Goal: Task Accomplishment & Management: Manage account settings

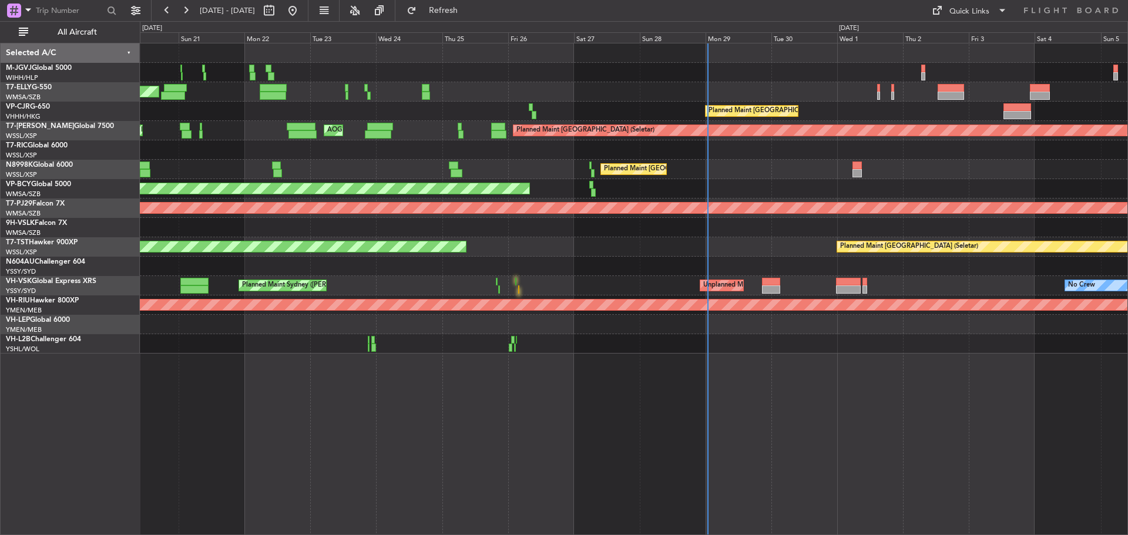
click at [509, 82] on div "Planned Maint [GEOGRAPHIC_DATA] (Seletar) [PERSON_NAME] Jakarta (Halim Intl) [P…" at bounding box center [633, 72] width 987 height 19
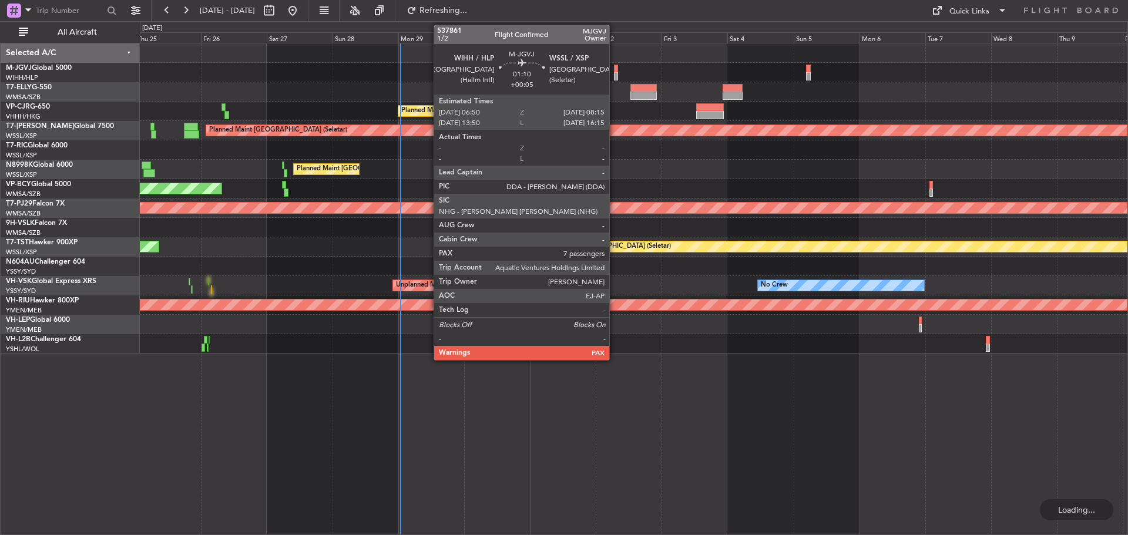
click at [614, 75] on div at bounding box center [616, 76] width 4 height 8
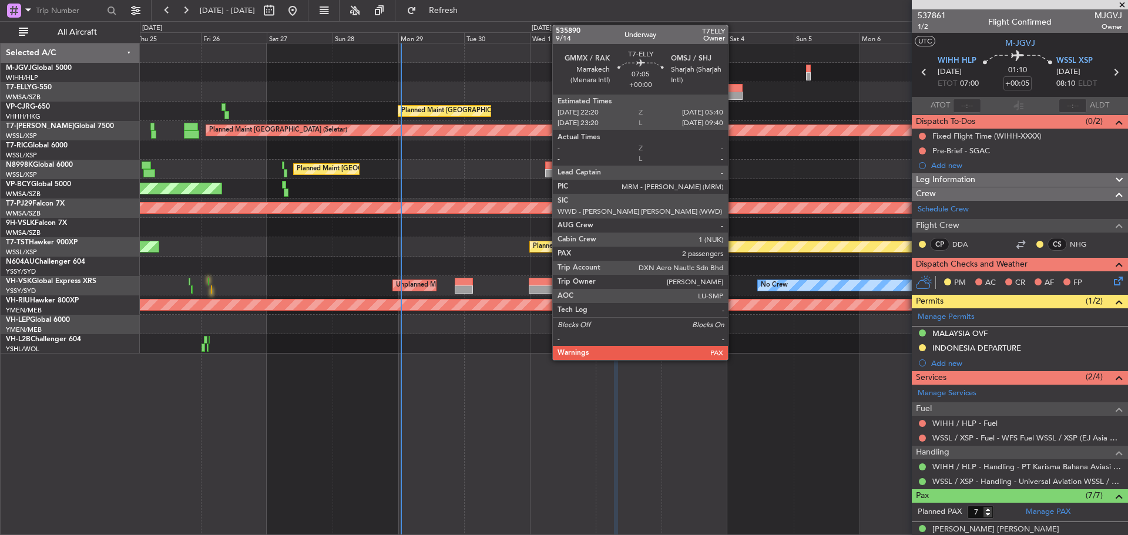
click at [733, 93] on div at bounding box center [732, 96] width 21 height 8
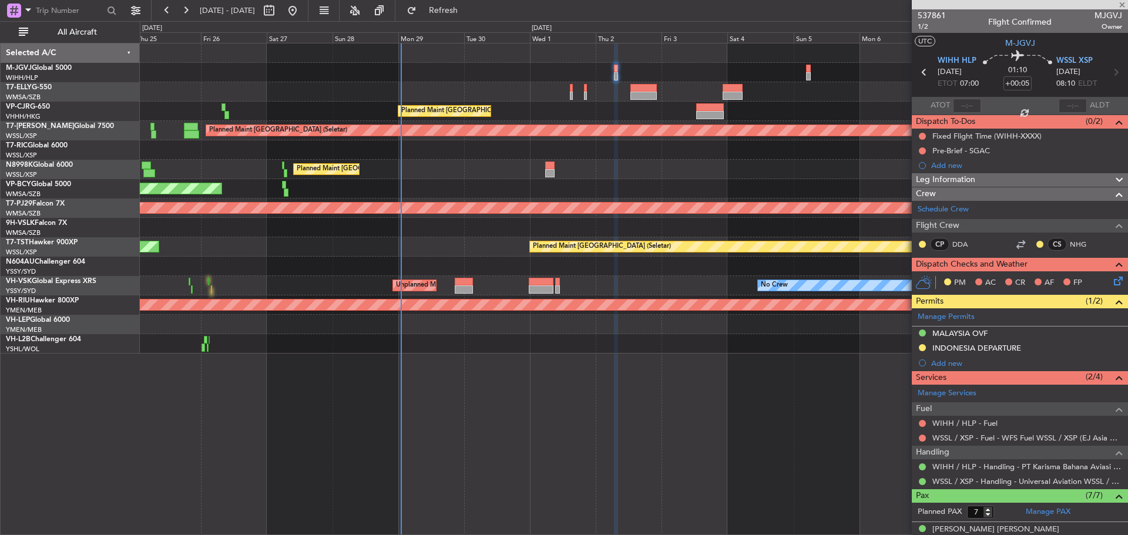
type input "2"
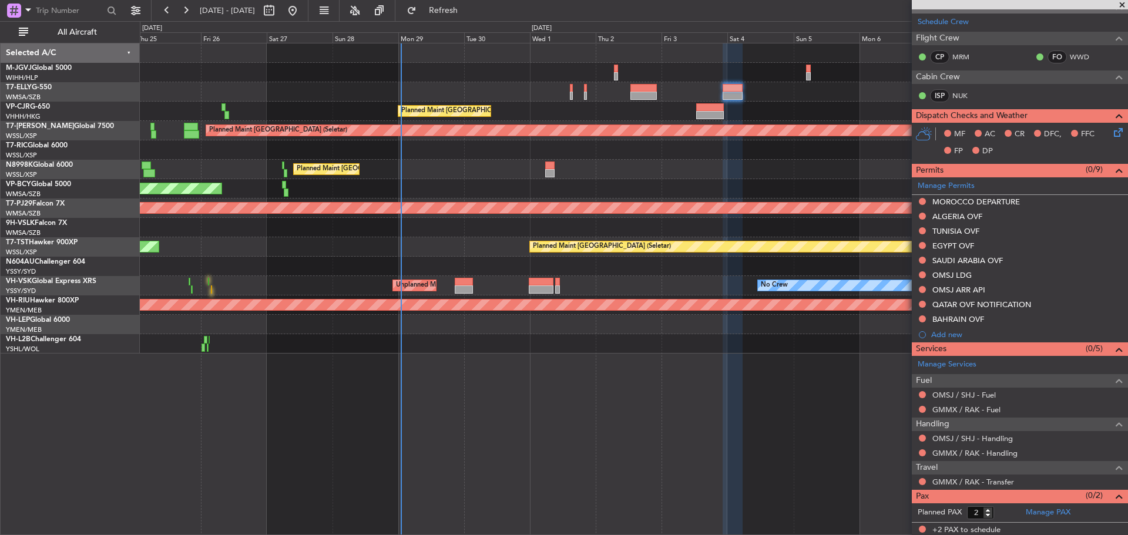
scroll to position [189, 0]
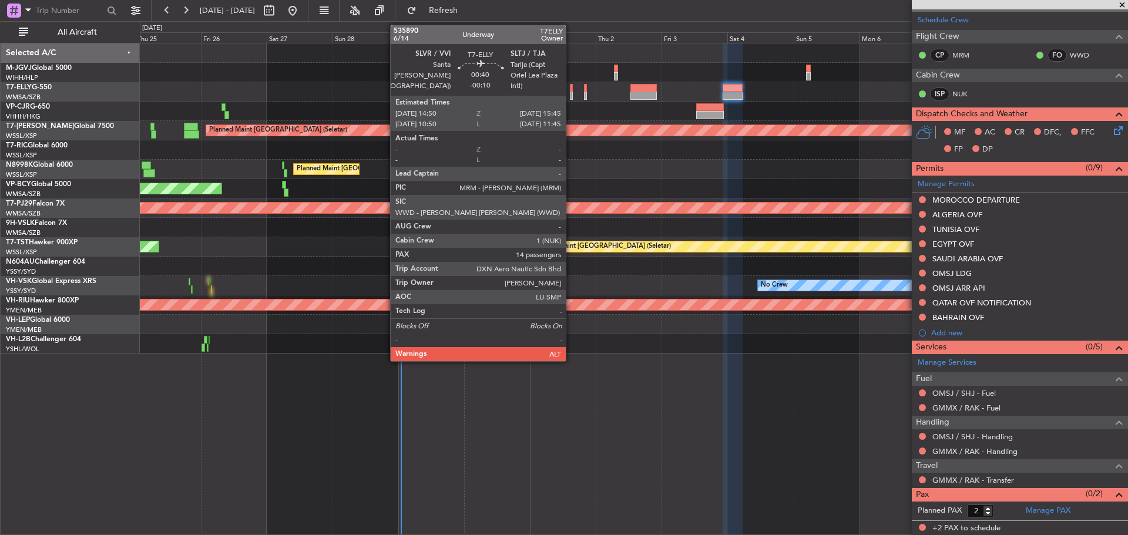
click at [571, 95] on div at bounding box center [571, 96] width 3 height 8
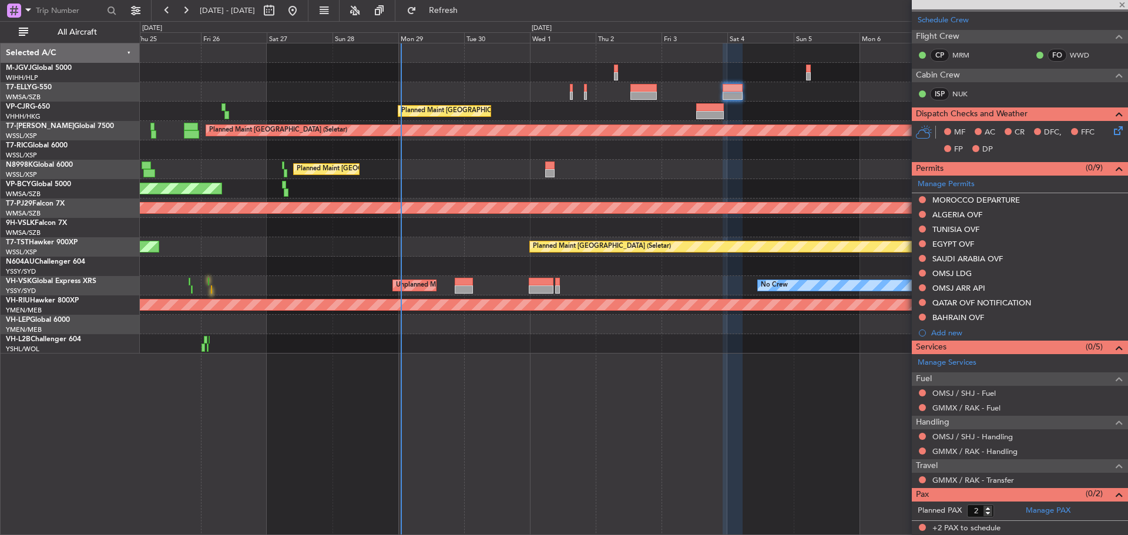
type input "-00:10"
type input "14"
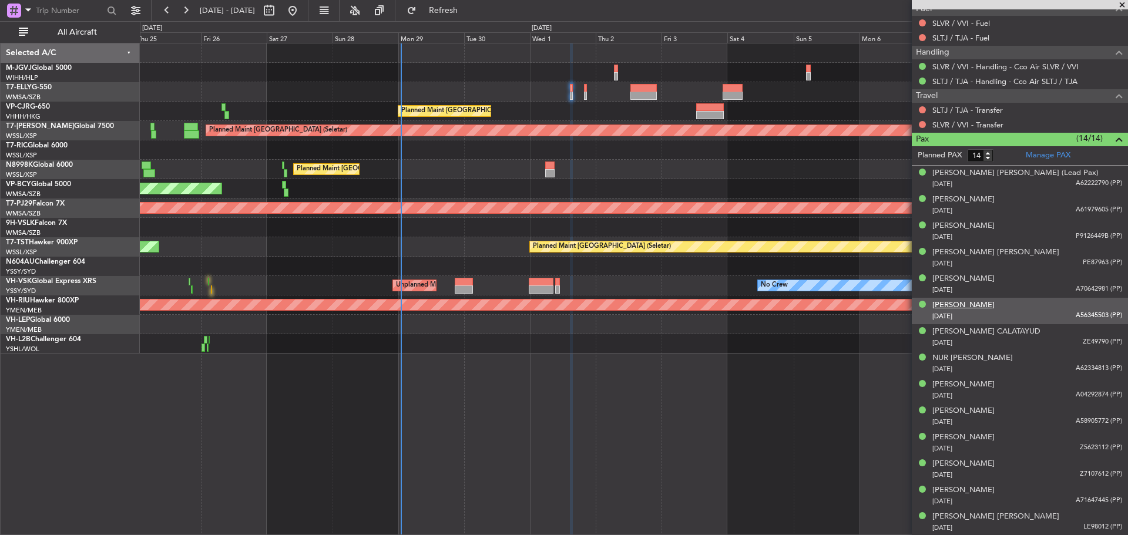
scroll to position [0, 0]
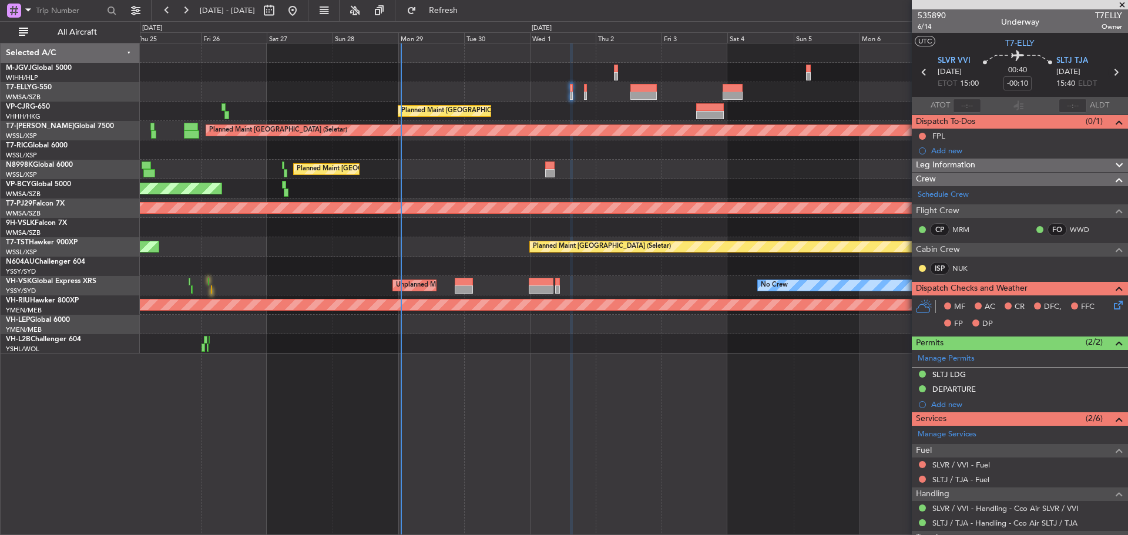
click at [1108, 75] on icon at bounding box center [1115, 72] width 15 height 15
click at [1108, 73] on icon at bounding box center [1115, 72] width 15 height 15
type input "+00:10"
type input "2"
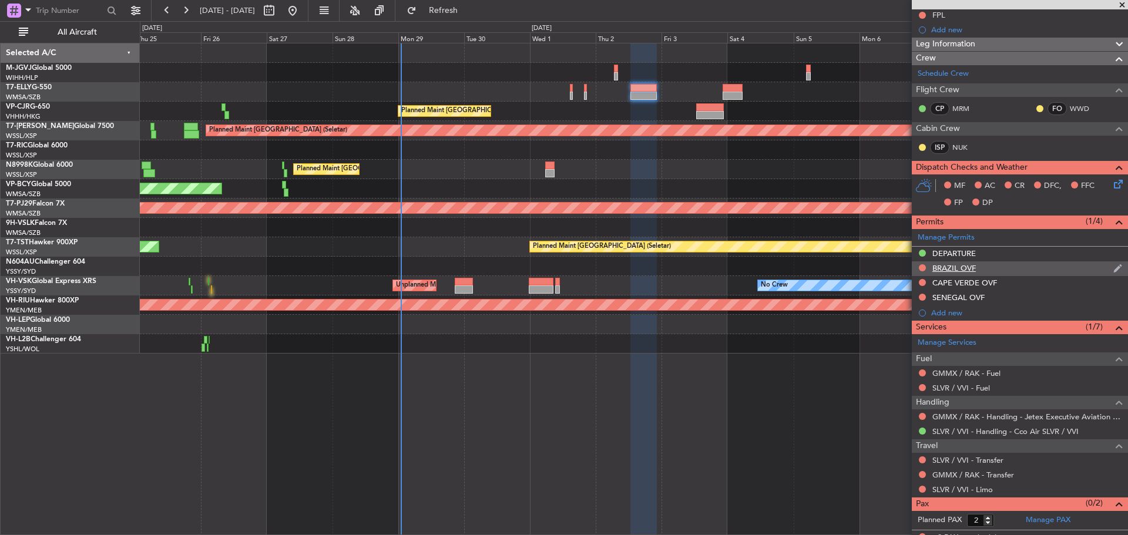
scroll to position [130, 0]
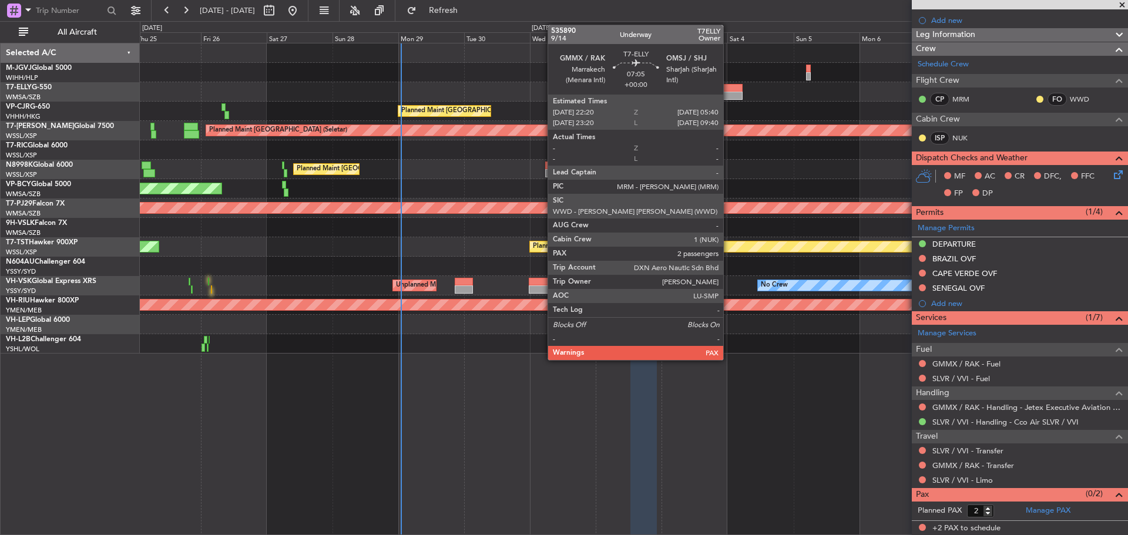
click at [728, 93] on div at bounding box center [732, 96] width 21 height 8
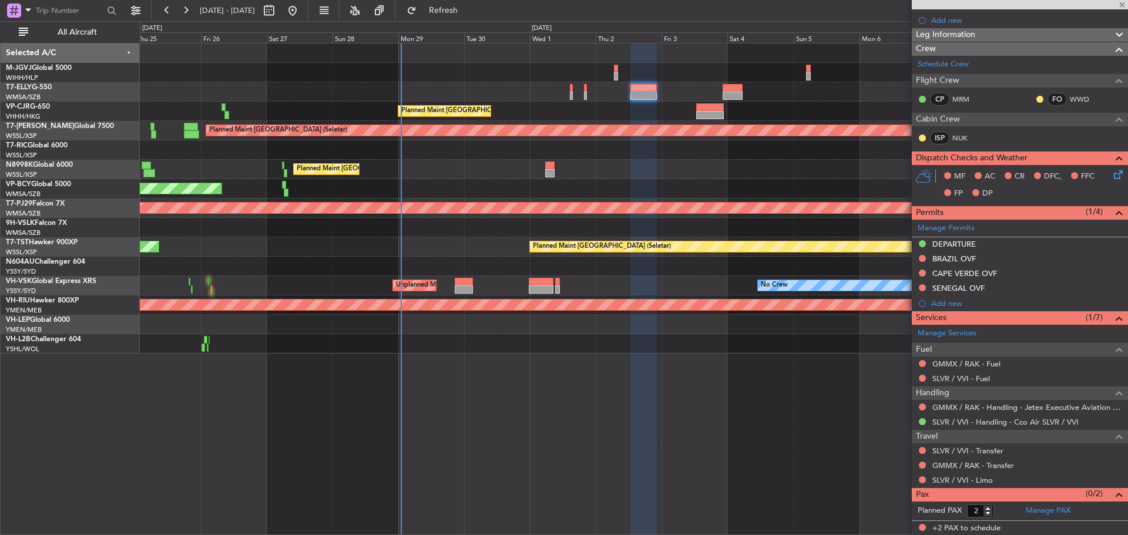
scroll to position [0, 0]
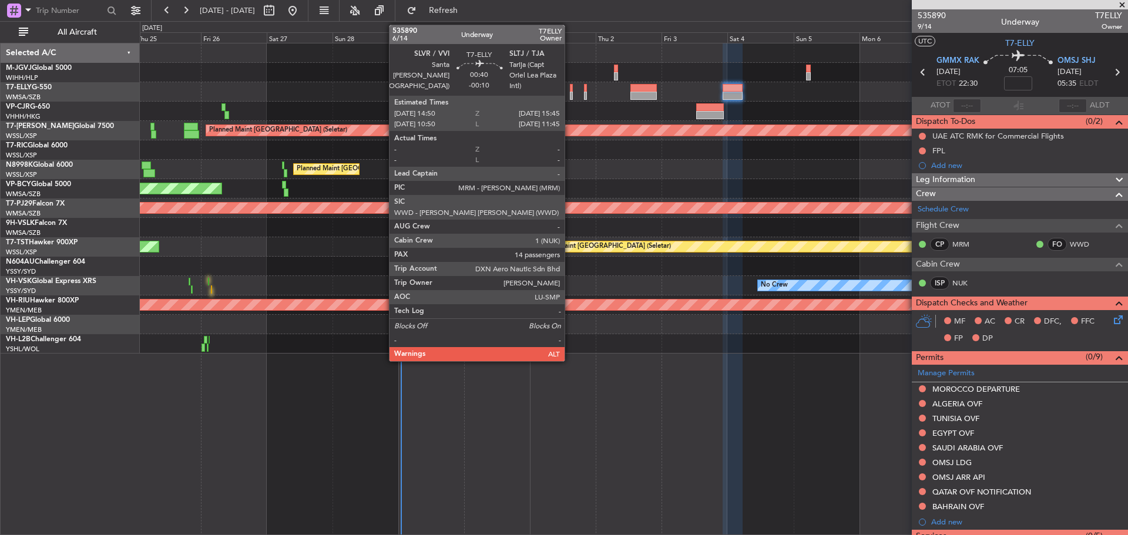
click at [570, 99] on div at bounding box center [571, 96] width 3 height 8
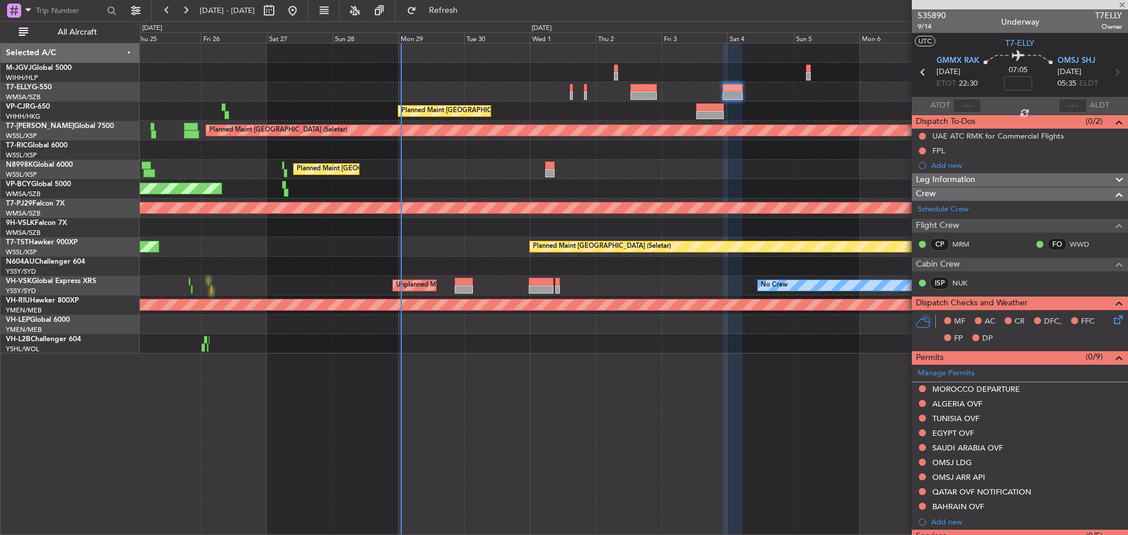
type input "-00:10"
type input "14"
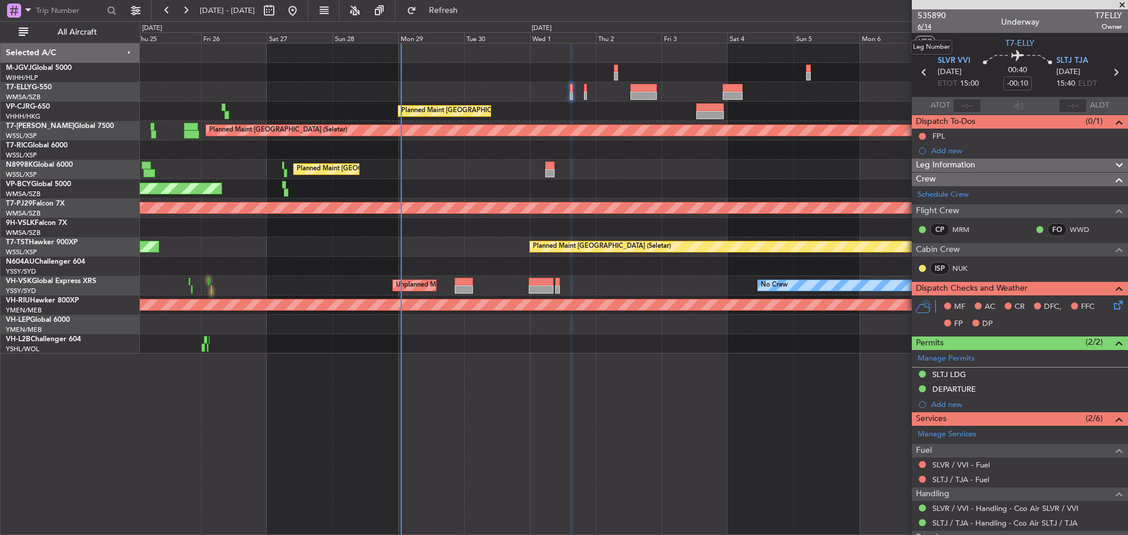
click at [922, 27] on span "6/14" at bounding box center [932, 27] width 28 height 10
click at [927, 27] on span "6/14" at bounding box center [932, 27] width 28 height 10
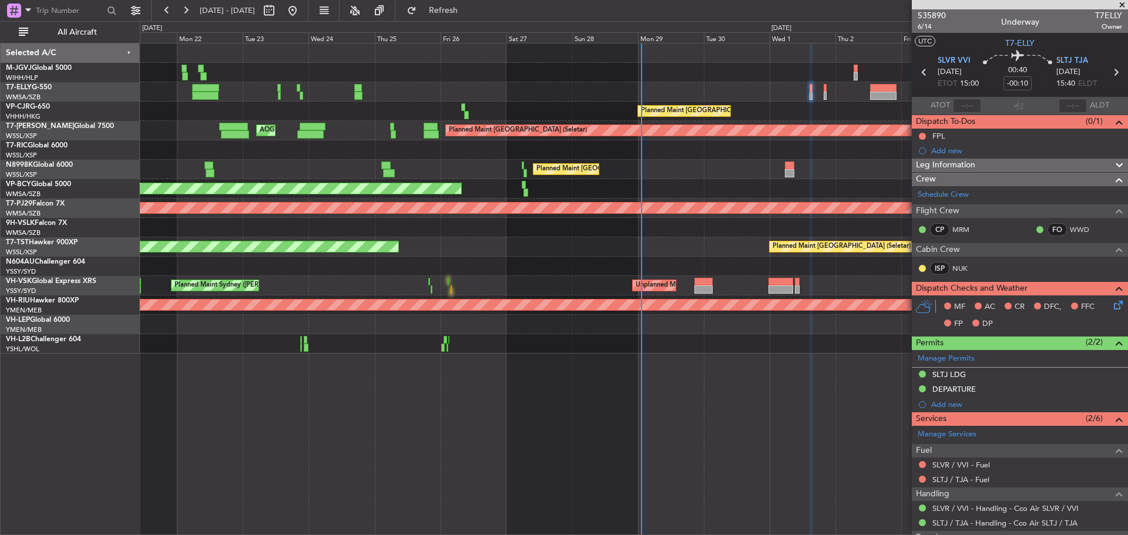
click at [911, 165] on div "Planned Maint [GEOGRAPHIC_DATA] (Seletar) [PERSON_NAME] Jakarta (Halim Intl) [P…" at bounding box center [633, 198] width 987 height 310
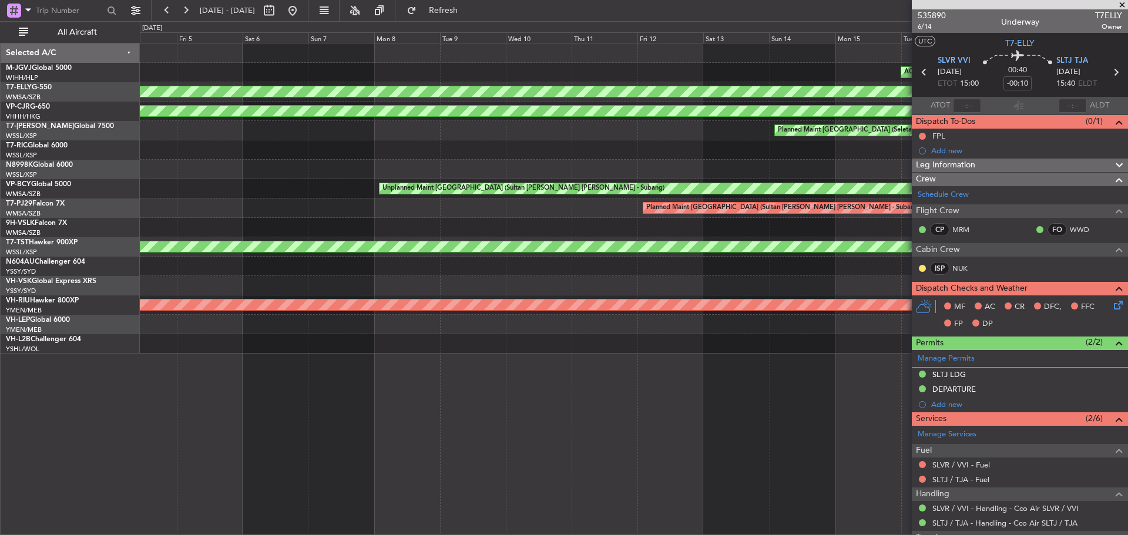
click at [973, 153] on fb-app "[DATE] - [DATE] Refresh Quick Links All Aircraft Planned Maint [GEOGRAPHIC_DATA…" at bounding box center [564, 272] width 1128 height 526
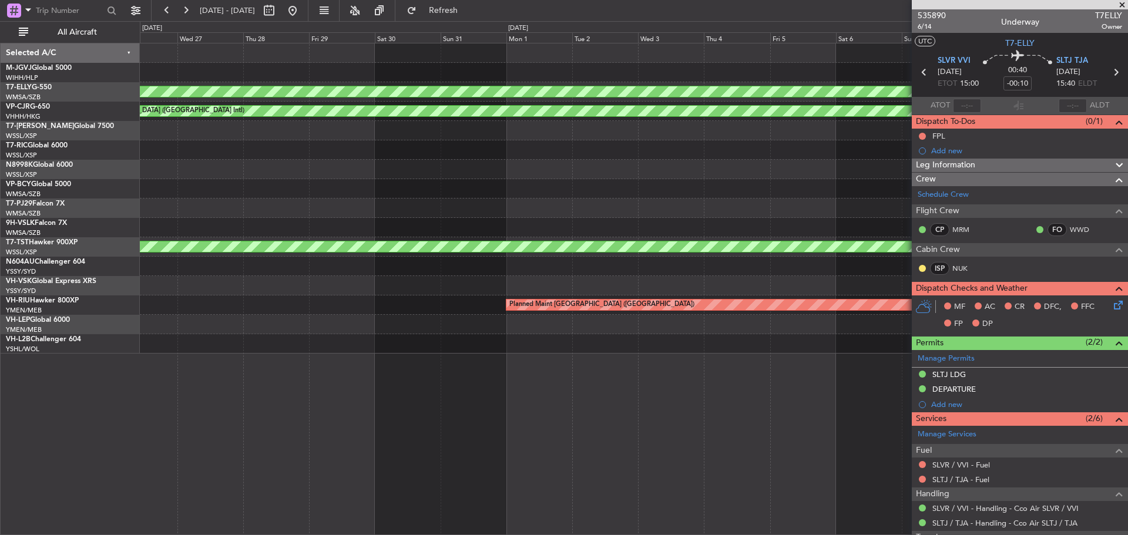
click at [831, 158] on div at bounding box center [633, 149] width 987 height 19
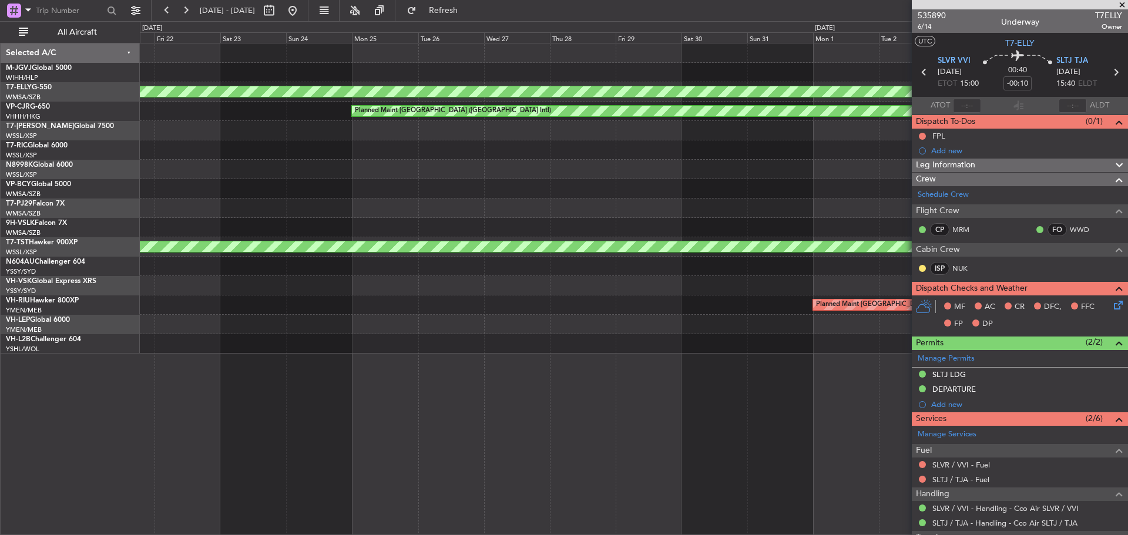
click at [764, 157] on div at bounding box center [633, 149] width 987 height 19
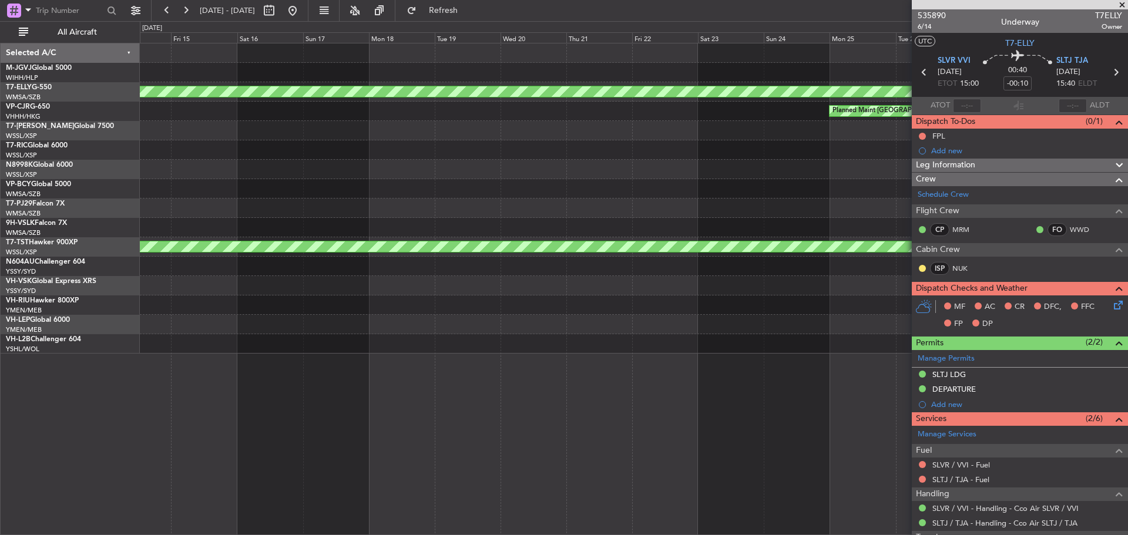
click at [501, 139] on div at bounding box center [633, 130] width 987 height 19
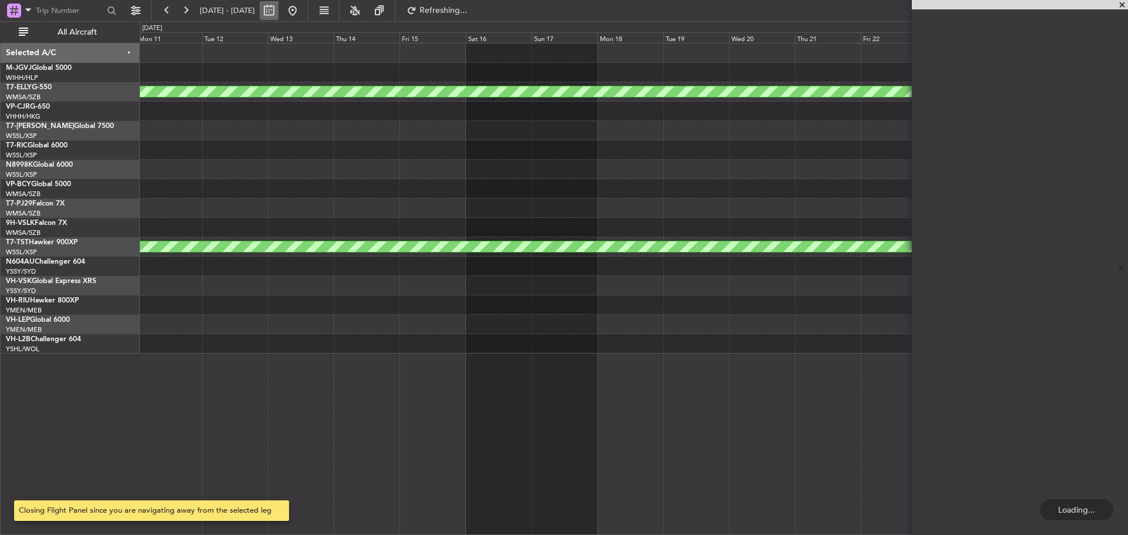
click at [278, 11] on button at bounding box center [269, 10] width 19 height 19
select select "8"
select select "2025"
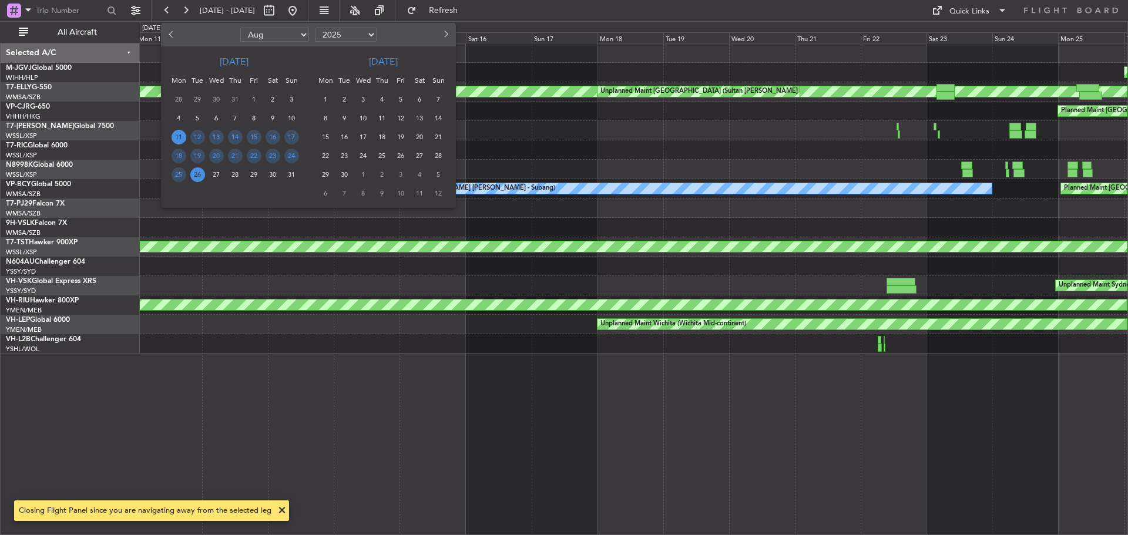
click at [170, 37] on button "Previous month" at bounding box center [172, 34] width 13 height 19
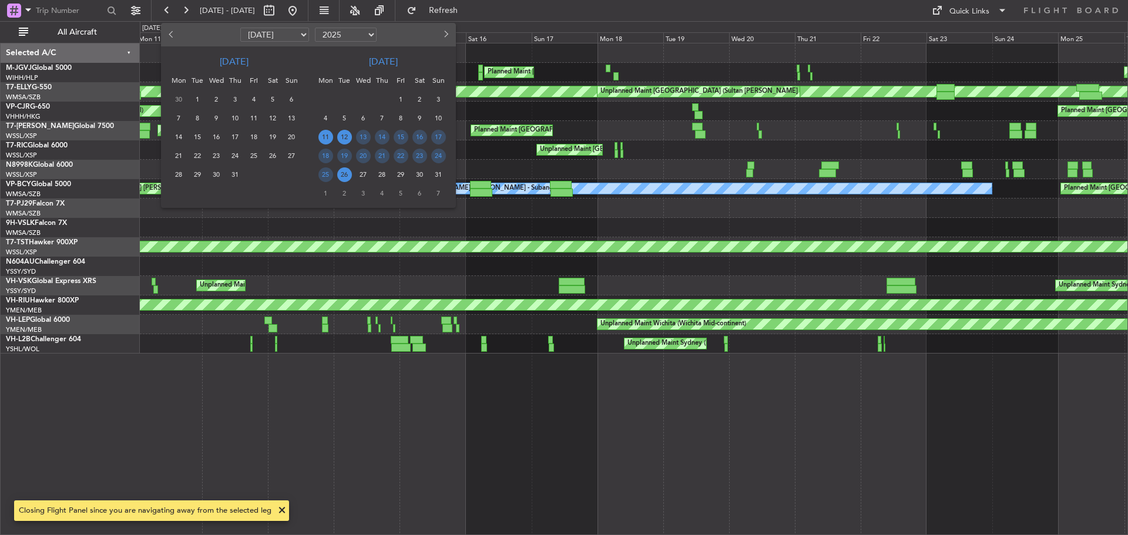
click at [344, 141] on span "12" at bounding box center [344, 137] width 15 height 15
click at [344, 176] on span "26" at bounding box center [344, 174] width 15 height 15
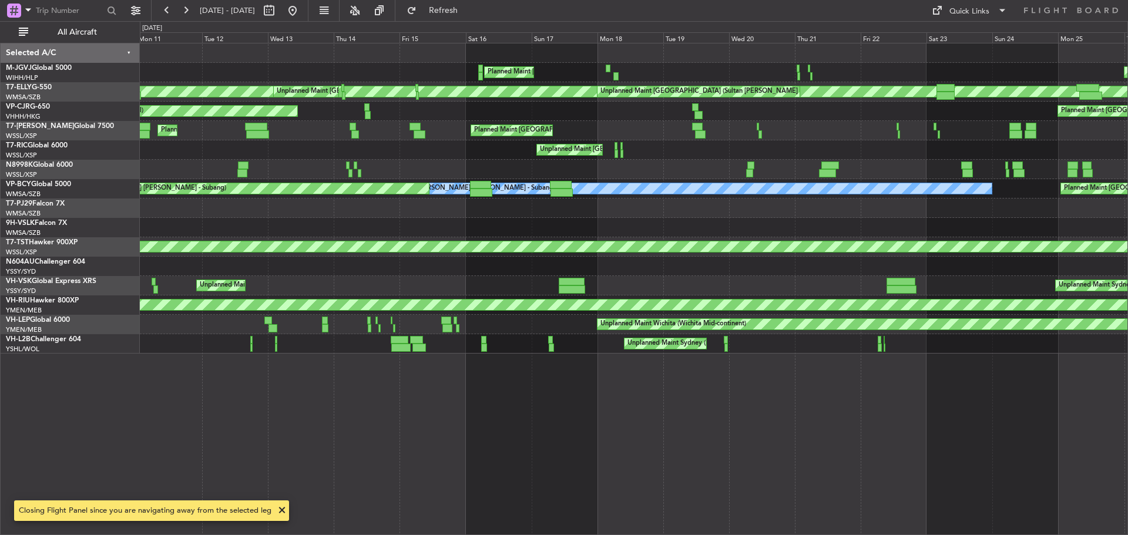
select select "8"
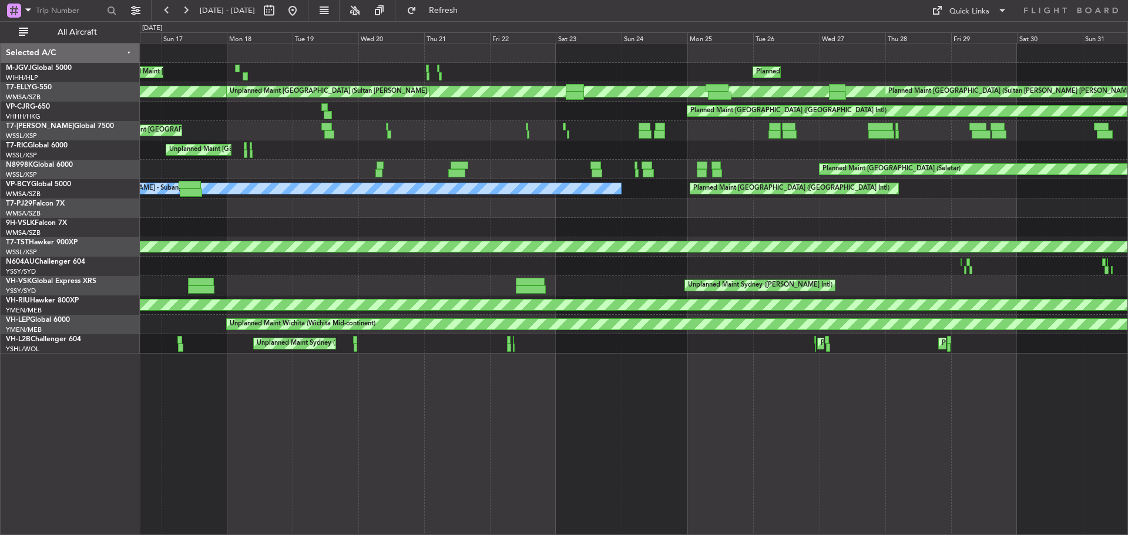
click at [500, 100] on div "Planned Maint [GEOGRAPHIC_DATA] (Halim Intl) Planned Maint [GEOGRAPHIC_DATA] (S…" at bounding box center [633, 198] width 987 height 310
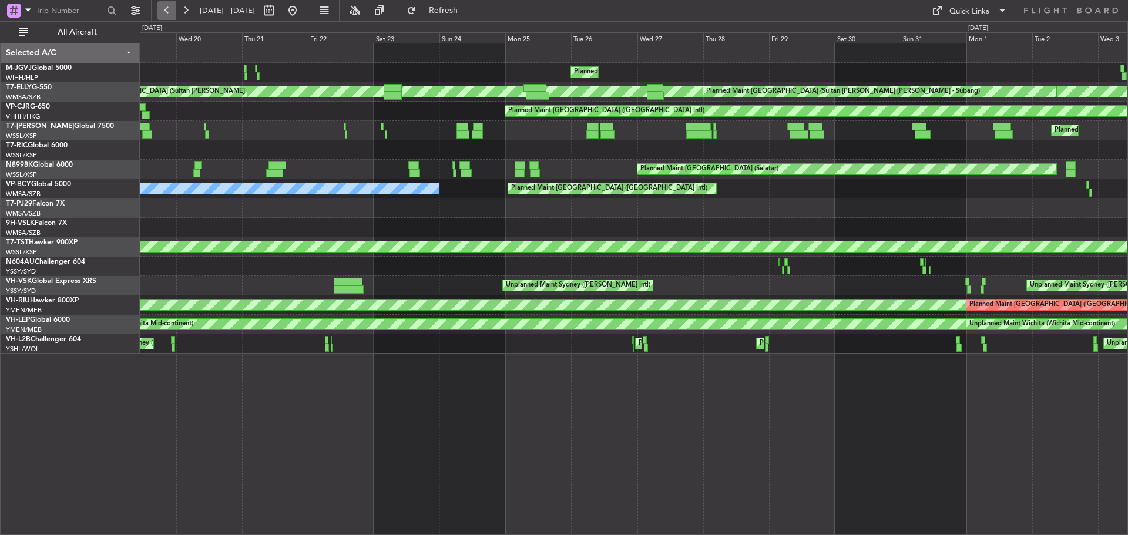
click at [167, 9] on button at bounding box center [166, 10] width 19 height 19
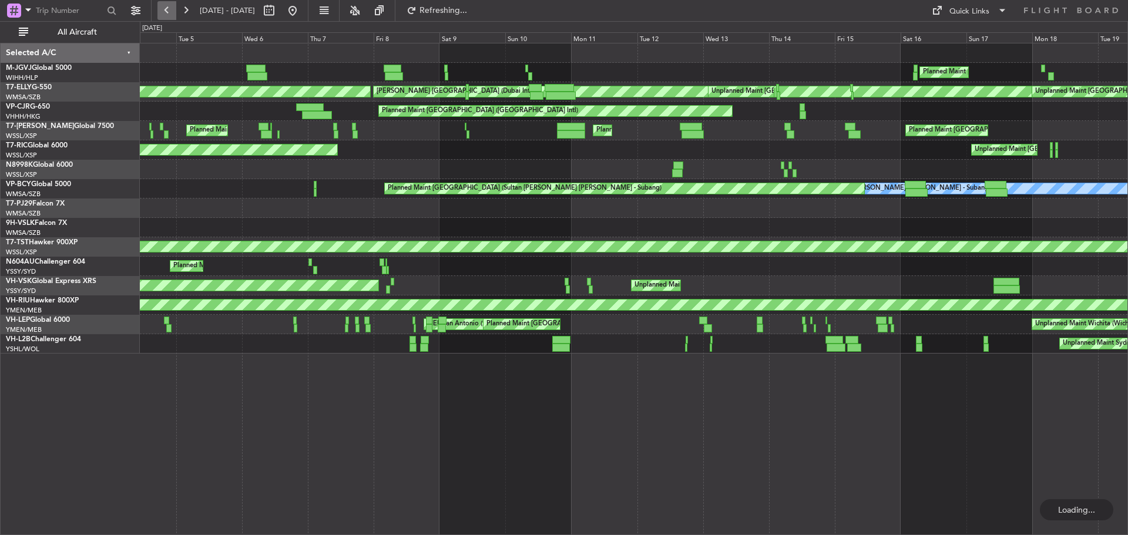
click at [167, 9] on button at bounding box center [166, 10] width 19 height 19
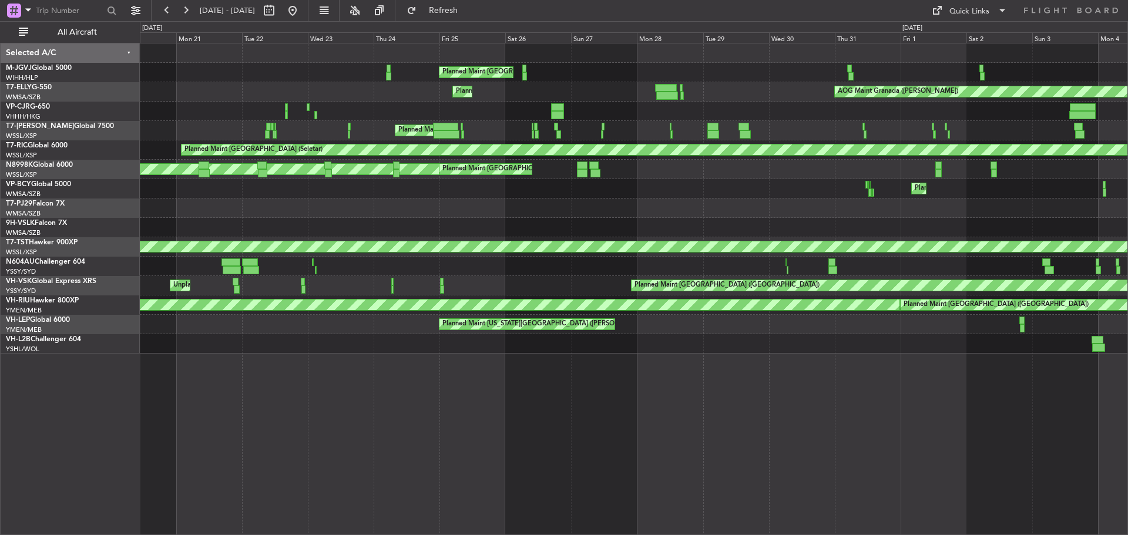
drag, startPoint x: 319, startPoint y: 14, endPoint x: 362, endPoint y: 55, distance: 59.4
click at [302, 14] on button at bounding box center [292, 10] width 19 height 19
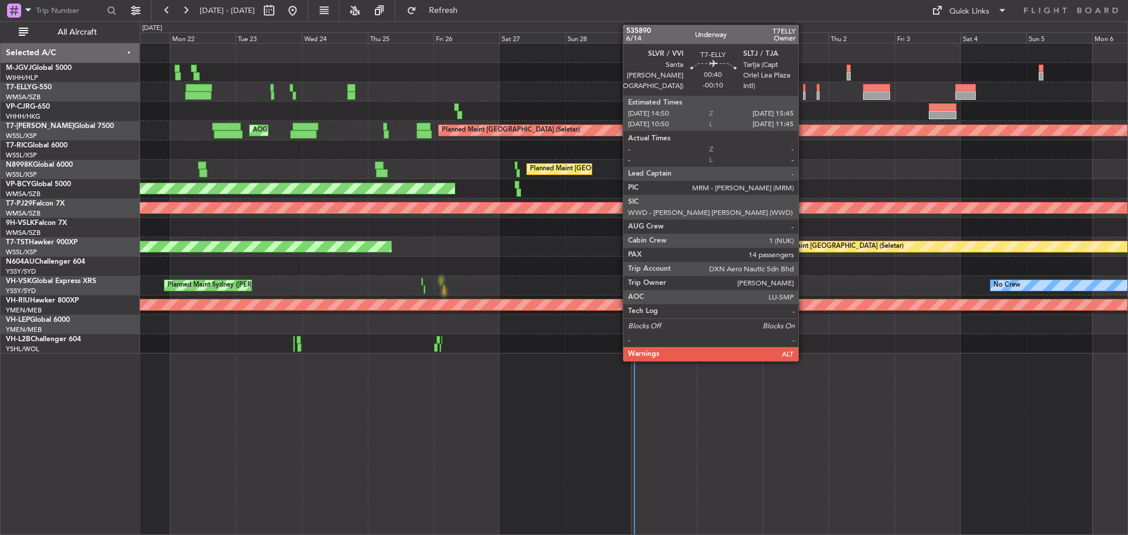
click at [804, 95] on div at bounding box center [804, 96] width 3 height 8
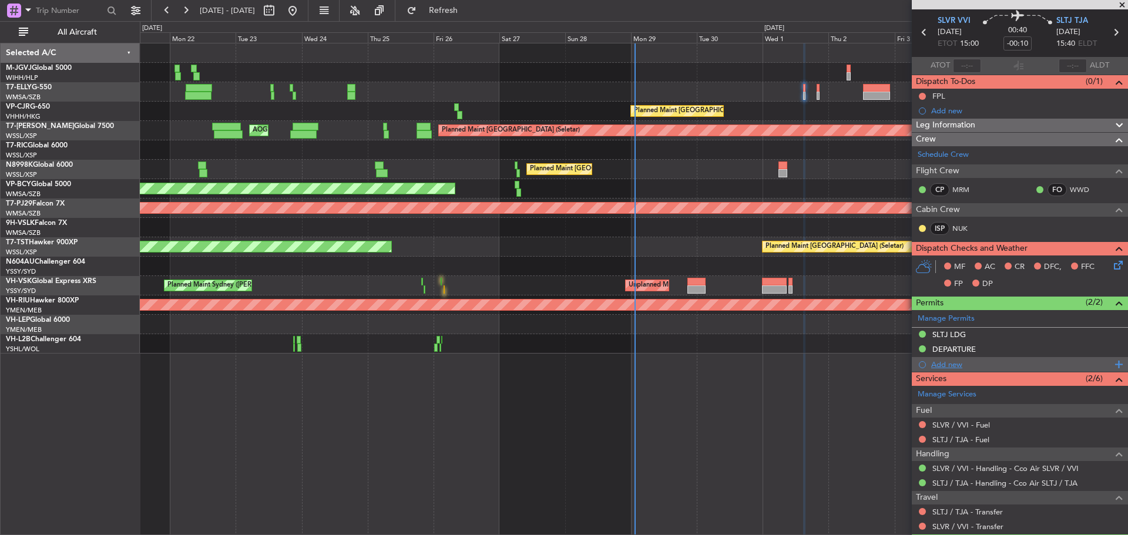
scroll to position [59, 0]
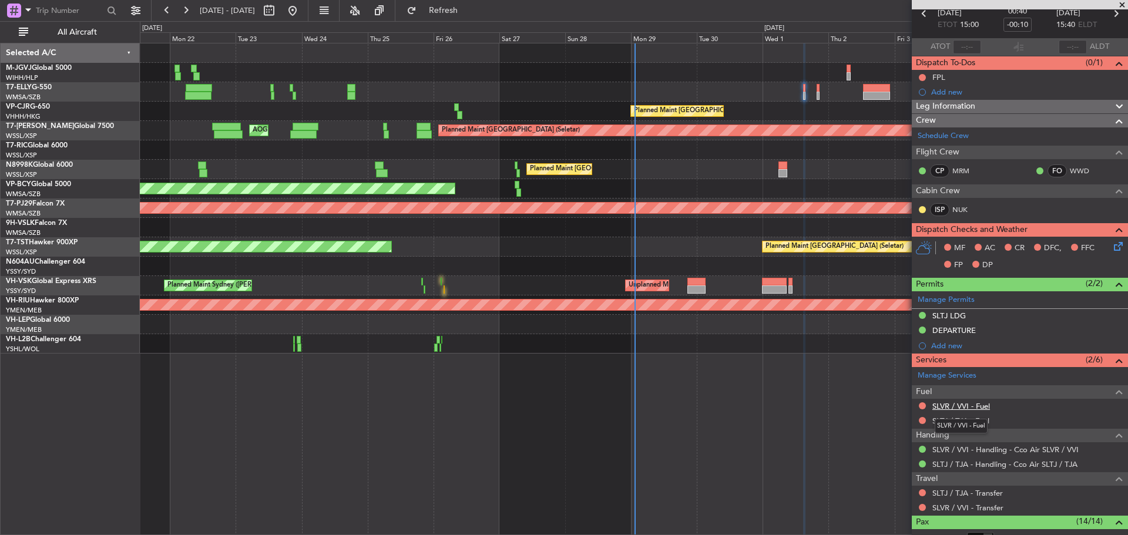
click at [969, 407] on link "SLVR / VVI - Fuel" at bounding box center [961, 406] width 58 height 10
click at [989, 78] on div "FPL" at bounding box center [1020, 77] width 216 height 15
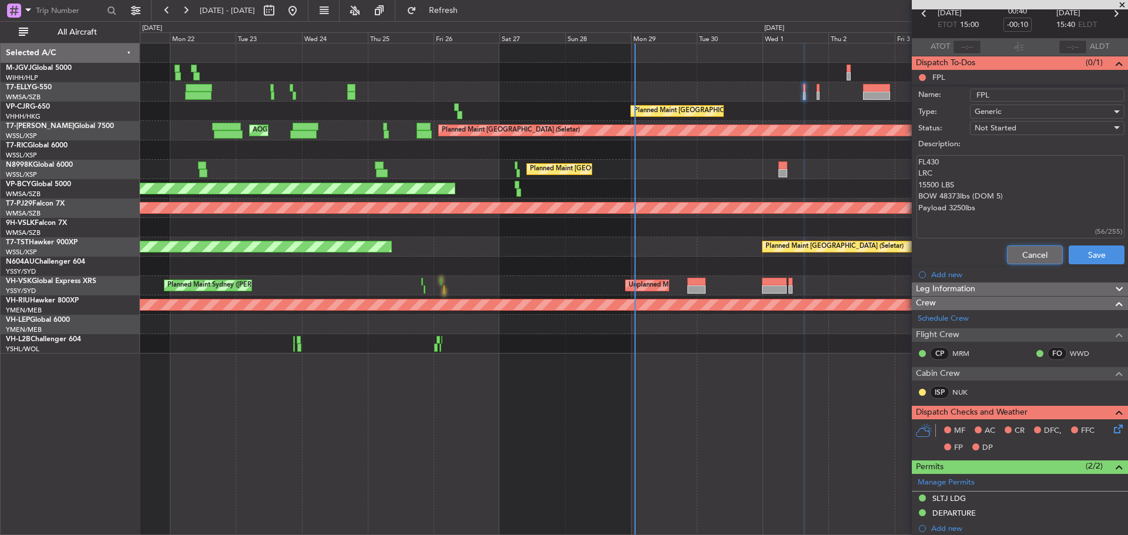
click at [1009, 249] on button "Cancel" at bounding box center [1035, 255] width 56 height 19
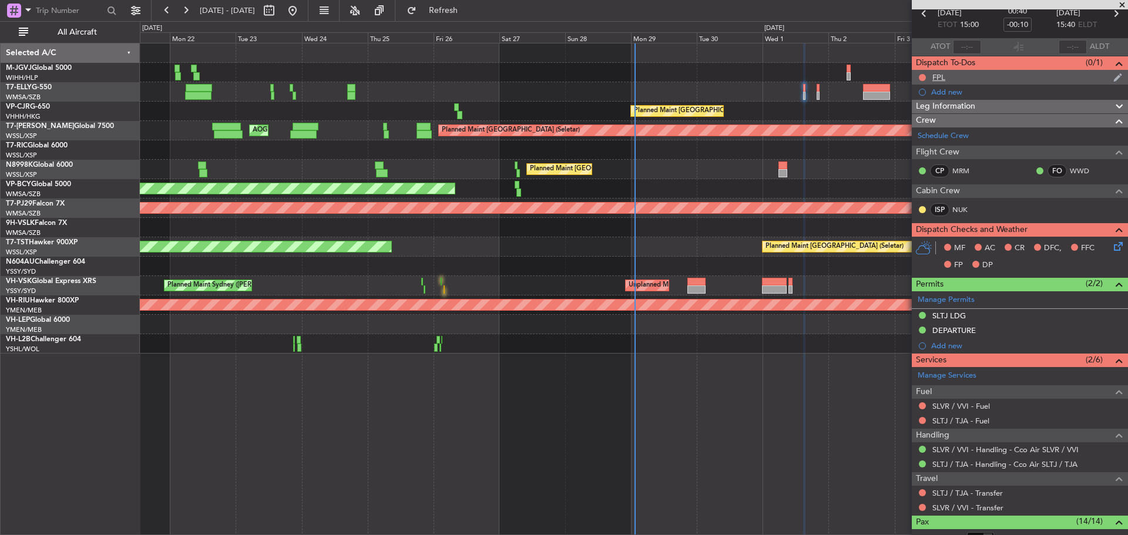
click at [940, 78] on div "FPL" at bounding box center [938, 77] width 13 height 10
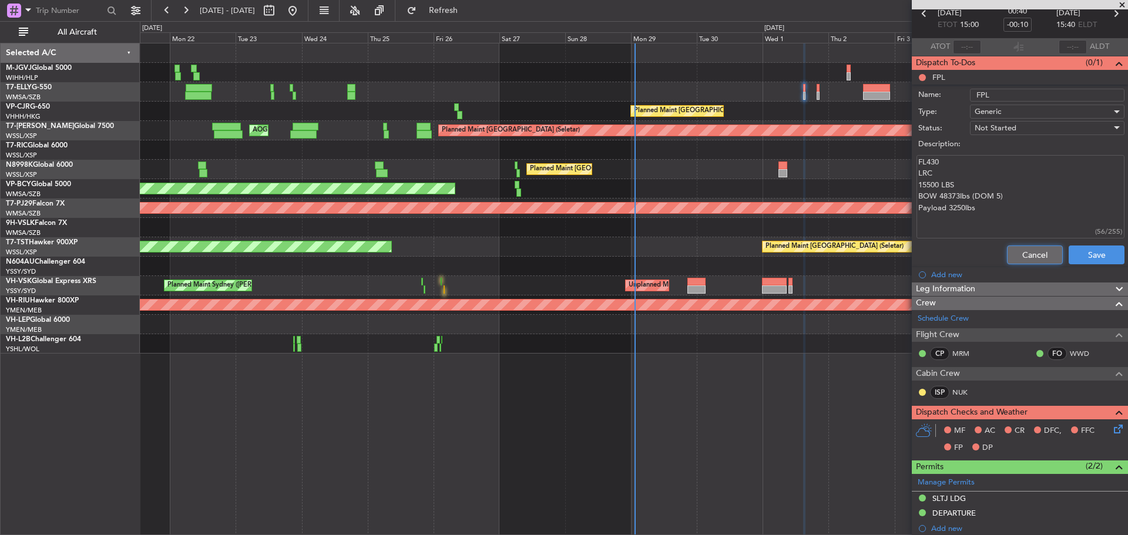
click at [1007, 248] on button "Cancel" at bounding box center [1035, 255] width 56 height 19
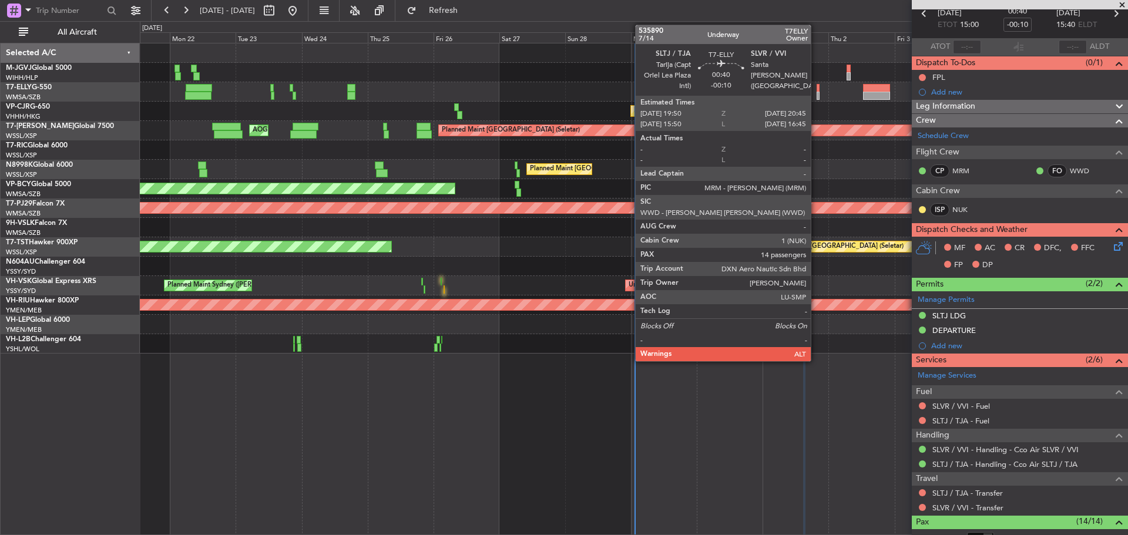
click at [816, 92] on div at bounding box center [817, 96] width 3 height 8
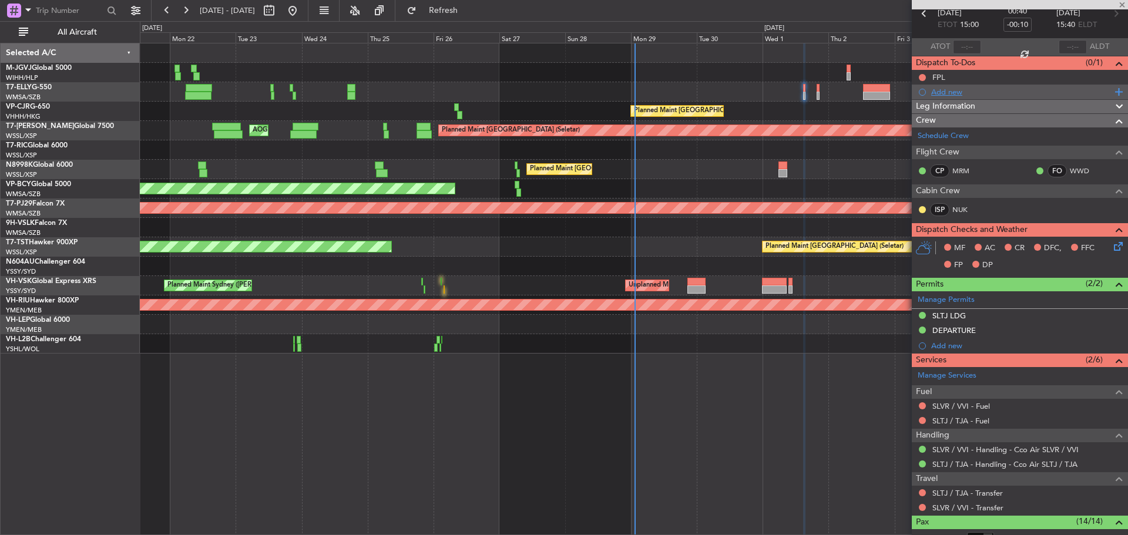
scroll to position [0, 0]
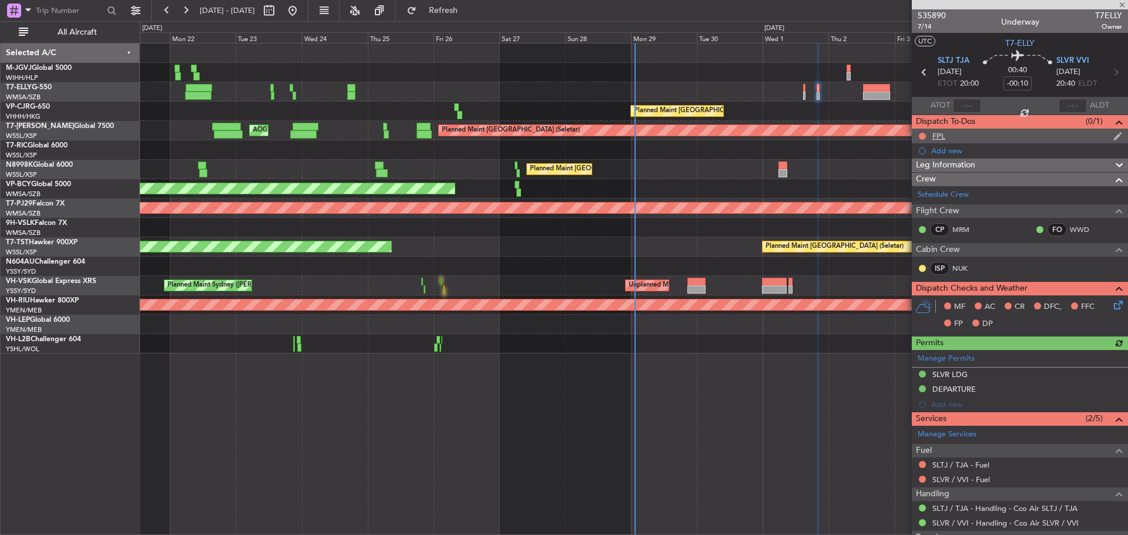
click at [962, 130] on div "FPL" at bounding box center [1020, 136] width 216 height 15
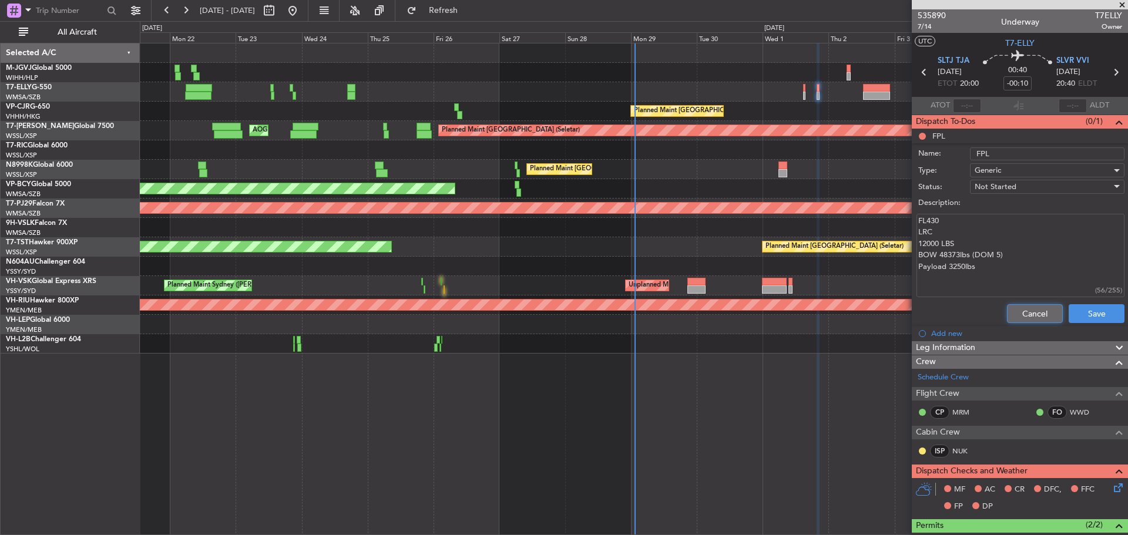
click at [1030, 315] on button "Cancel" at bounding box center [1035, 313] width 56 height 19
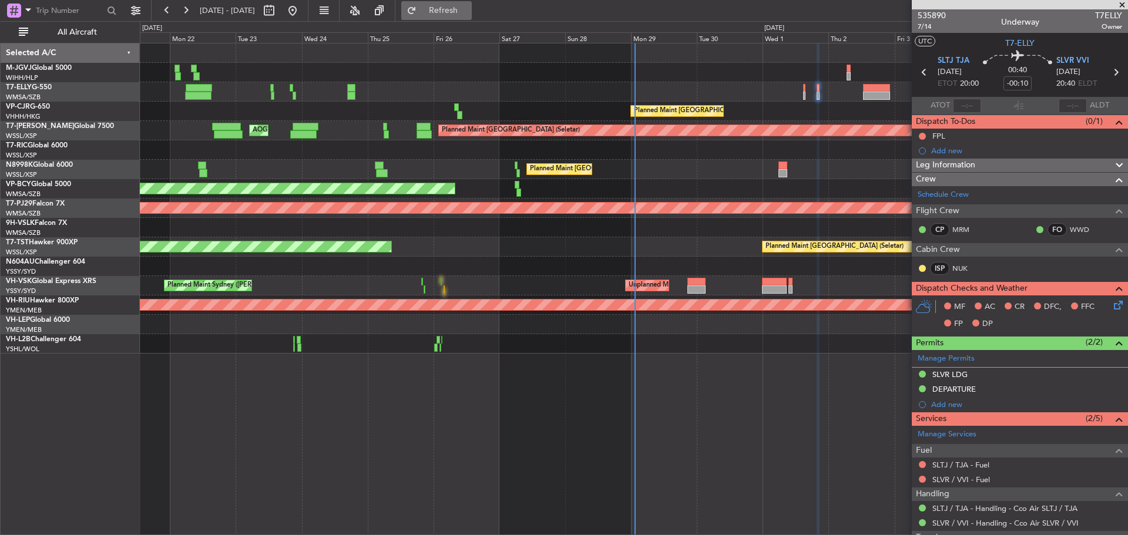
click at [458, 11] on span "Refresh" at bounding box center [443, 10] width 49 height 8
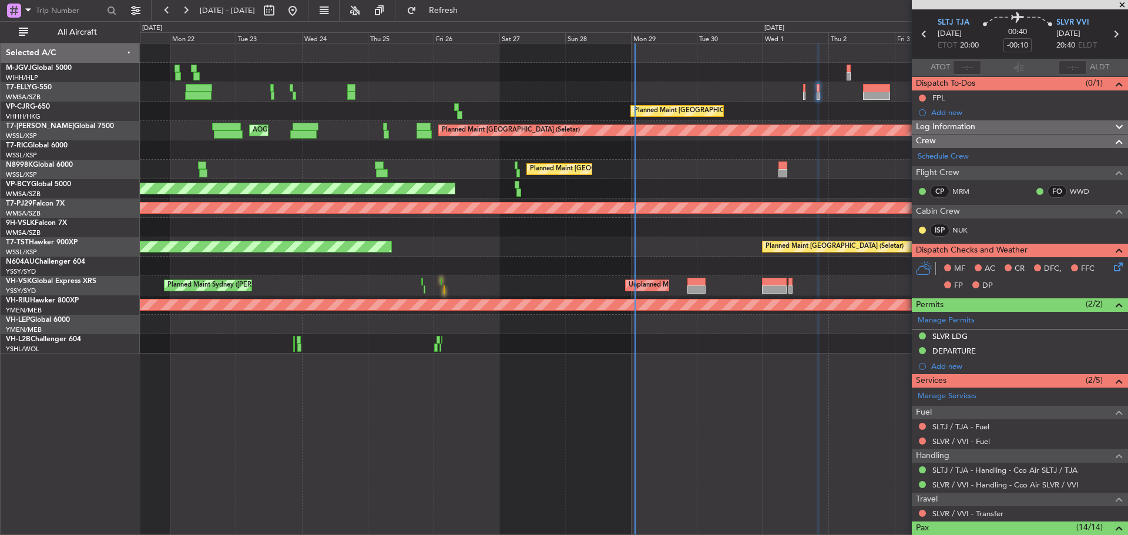
scroll to position [59, 0]
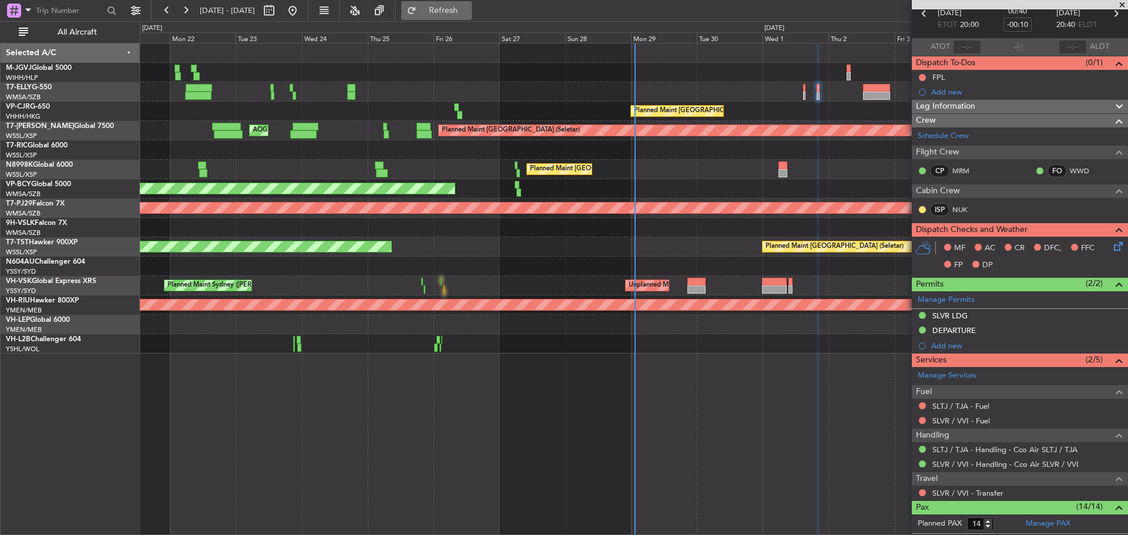
click at [468, 9] on span "Refresh" at bounding box center [443, 10] width 49 height 8
click at [950, 422] on link "SLVR / VVI - Fuel" at bounding box center [961, 421] width 58 height 10
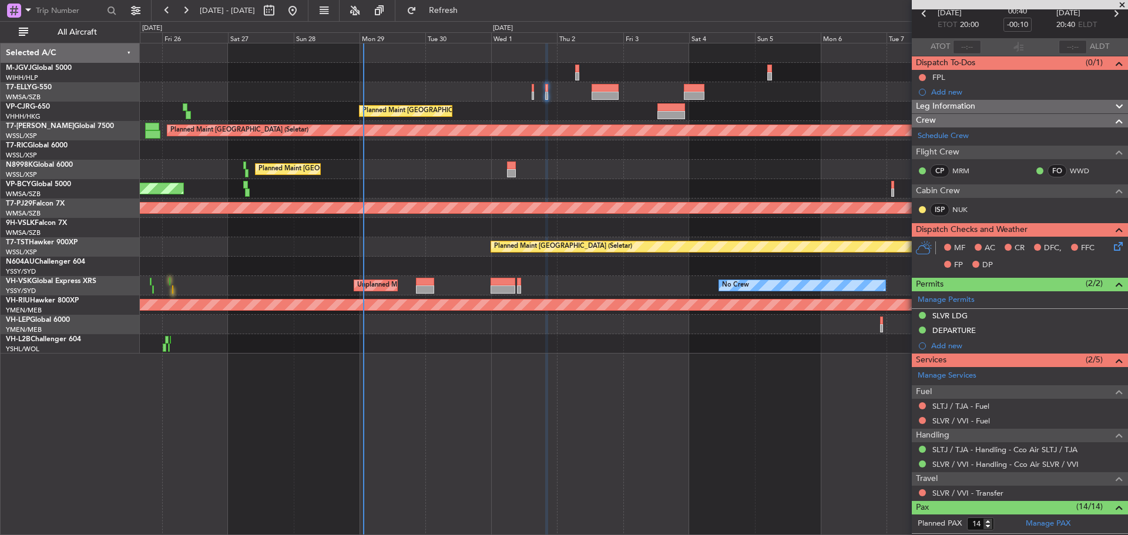
click at [423, 93] on div "Planned Maint [GEOGRAPHIC_DATA] ([GEOGRAPHIC_DATA] Intl) Planned Maint [GEOGRAP…" at bounding box center [633, 198] width 987 height 310
click at [453, 13] on button "Refresh" at bounding box center [436, 10] width 70 height 19
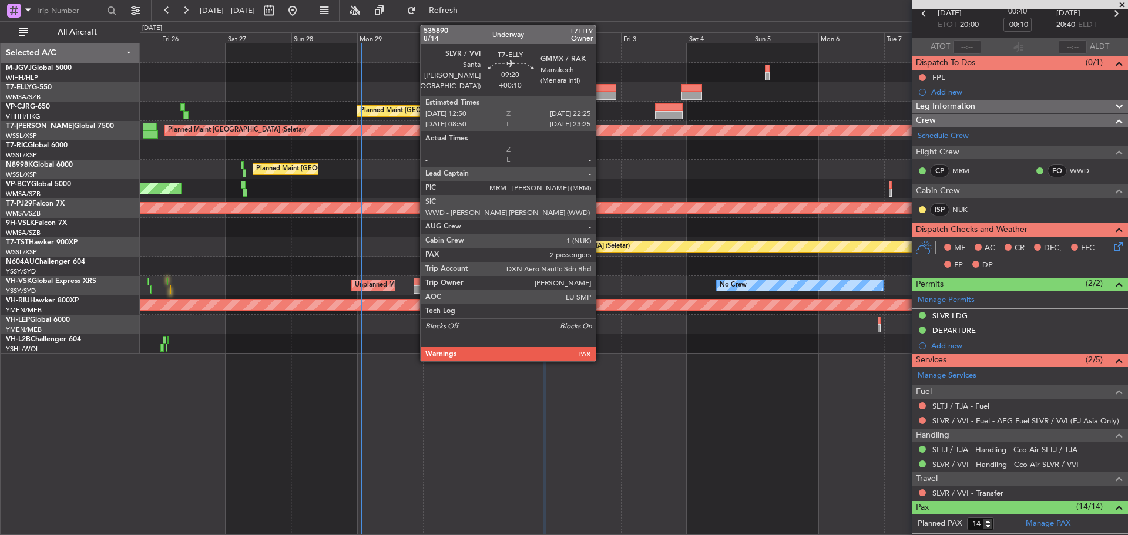
click at [601, 96] on div at bounding box center [602, 96] width 26 height 8
type input "+00:10"
type input "2"
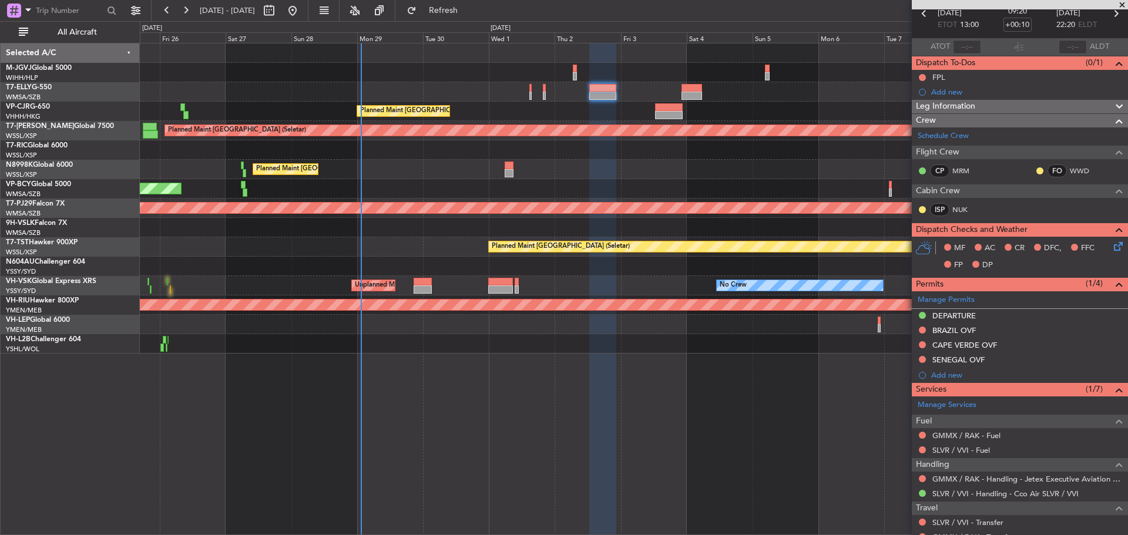
scroll to position [117, 0]
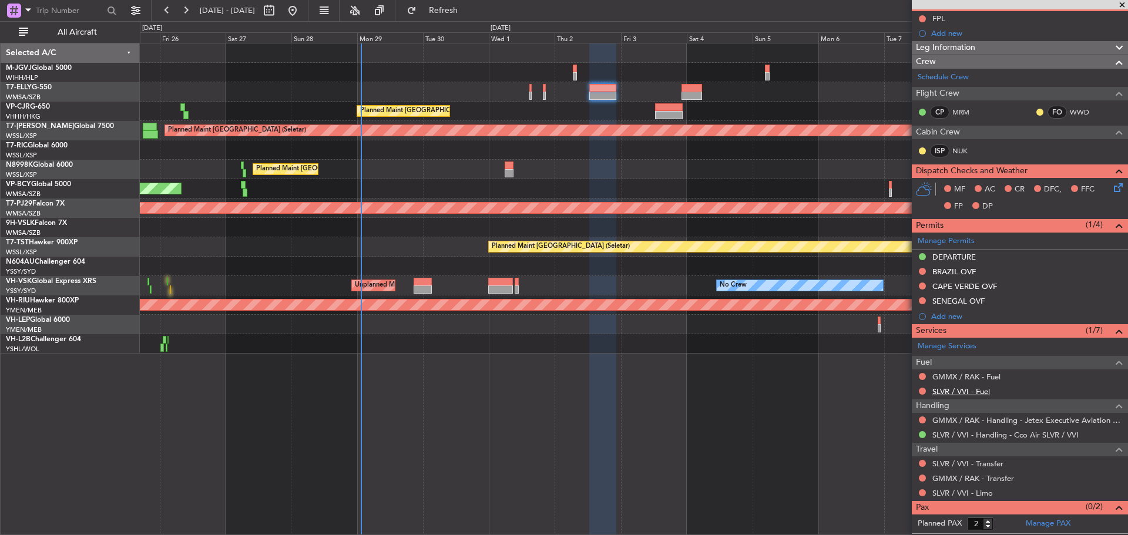
click at [953, 389] on link "SLVR / VVI - Fuel" at bounding box center [961, 392] width 58 height 10
click at [455, 16] on button "Refresh" at bounding box center [436, 10] width 70 height 19
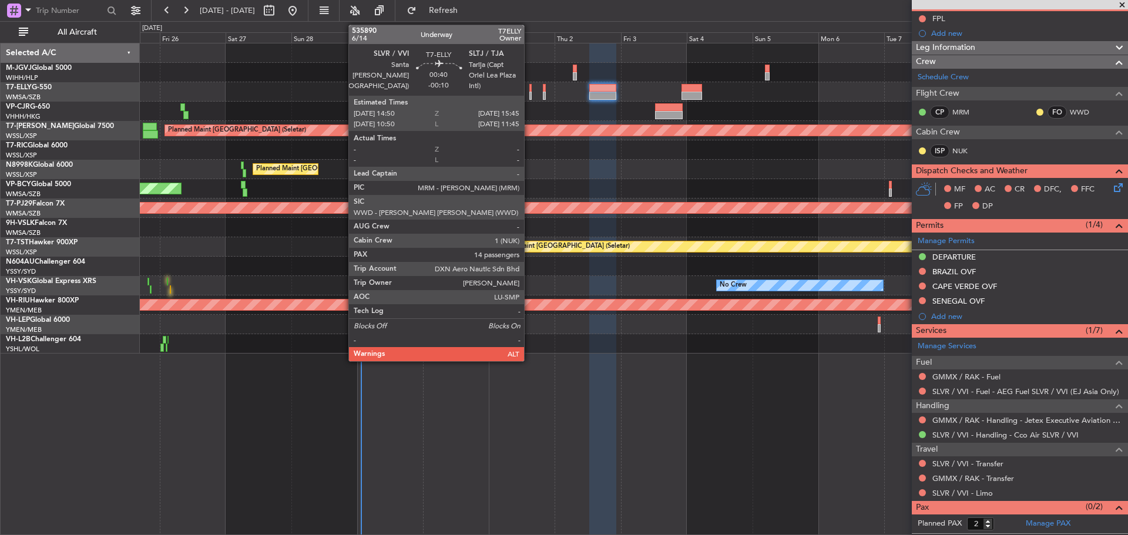
click at [529, 95] on div at bounding box center [530, 96] width 3 height 8
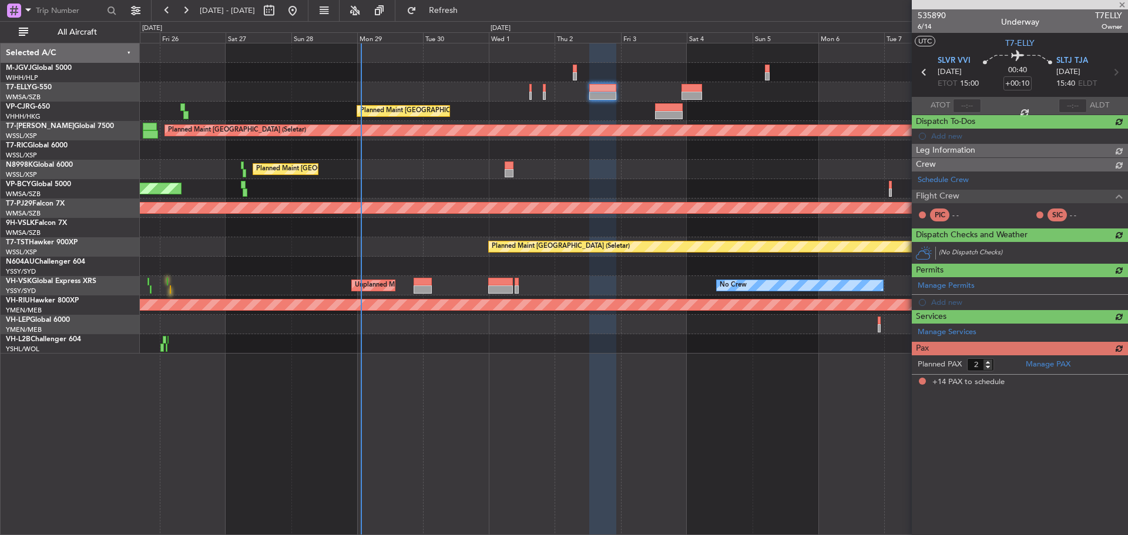
type input "-00:10"
type input "14"
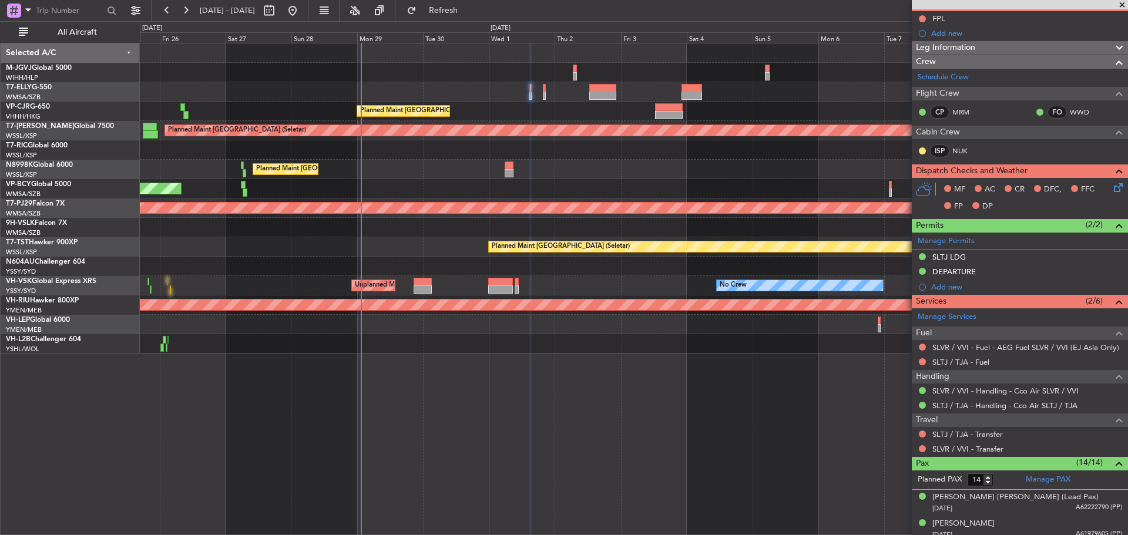
scroll to position [0, 0]
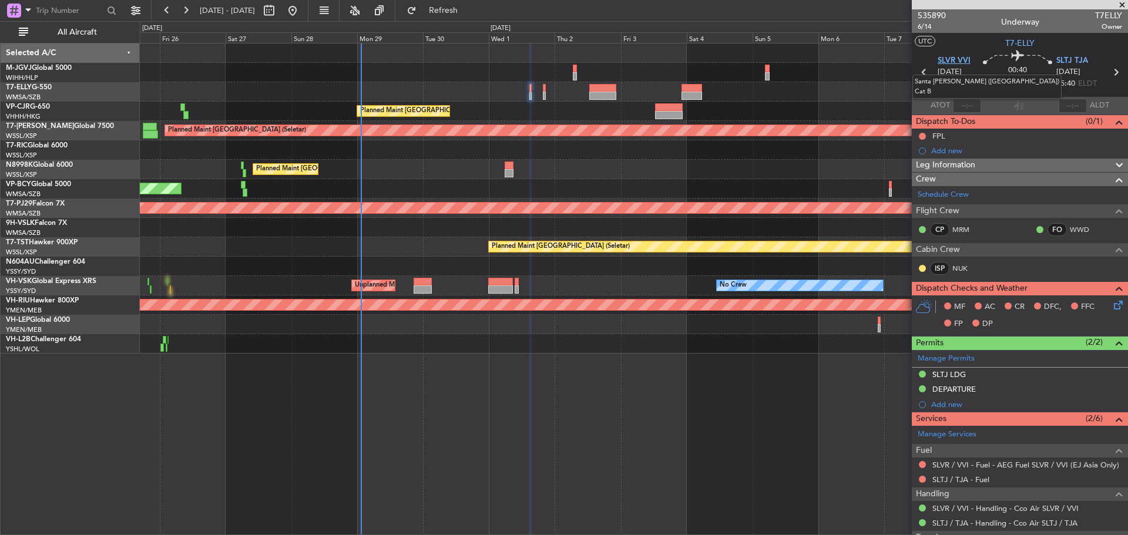
click at [953, 63] on span "SLVR VVI" at bounding box center [953, 61] width 33 height 12
click at [1060, 61] on span "SLTJ TJA" at bounding box center [1072, 61] width 32 height 12
click at [948, 480] on link "SLTJ / TJA - Fuel" at bounding box center [960, 480] width 57 height 10
click at [468, 11] on span "Refresh" at bounding box center [443, 10] width 49 height 8
click at [1108, 70] on icon at bounding box center [1115, 72] width 15 height 15
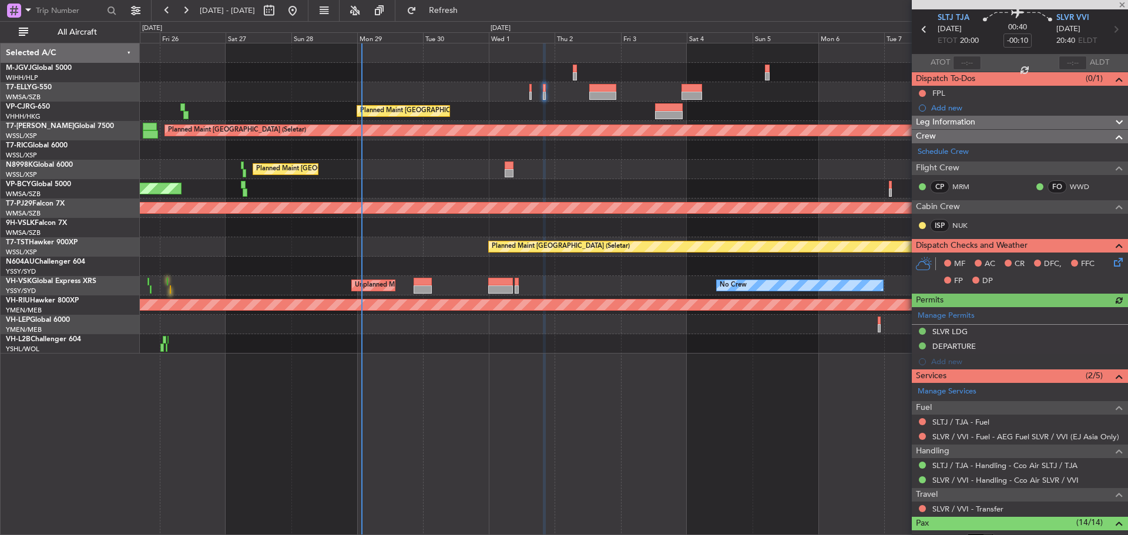
scroll to position [59, 0]
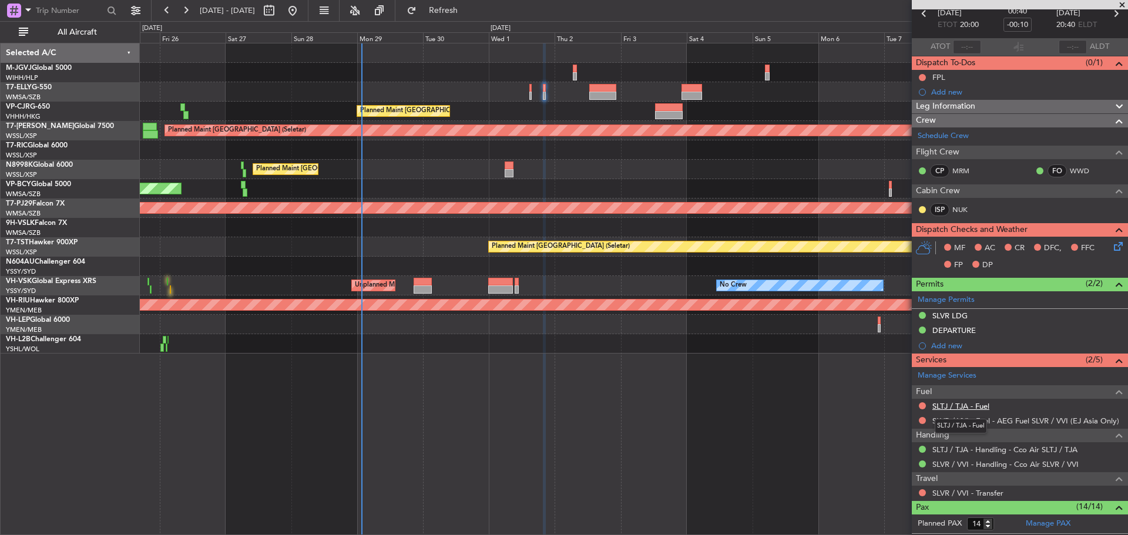
click at [964, 404] on link "SLTJ / TJA - Fuel" at bounding box center [960, 406] width 57 height 10
click at [461, 12] on span "Refresh" at bounding box center [443, 10] width 49 height 8
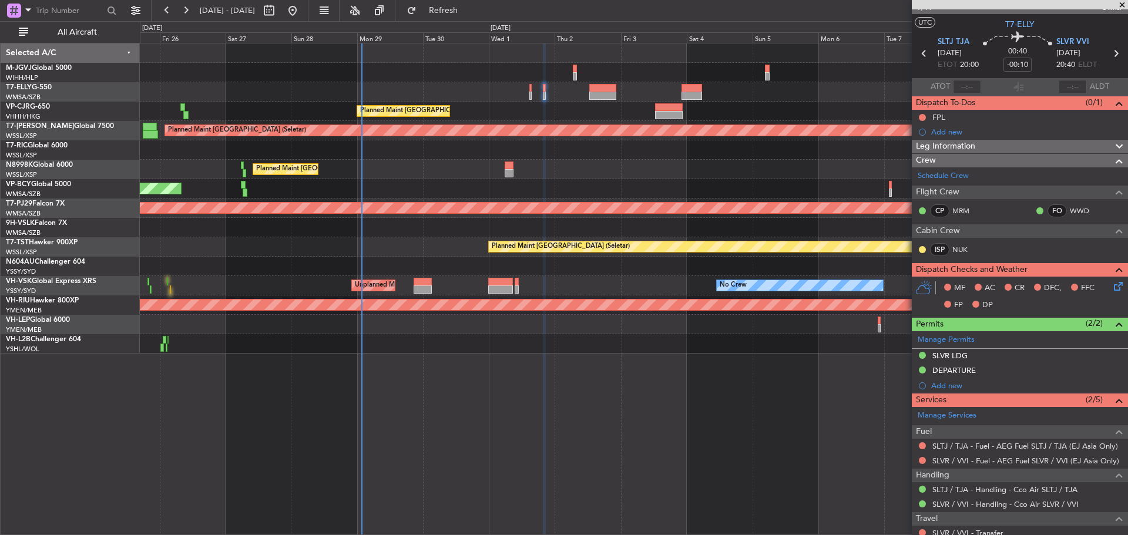
scroll to position [0, 0]
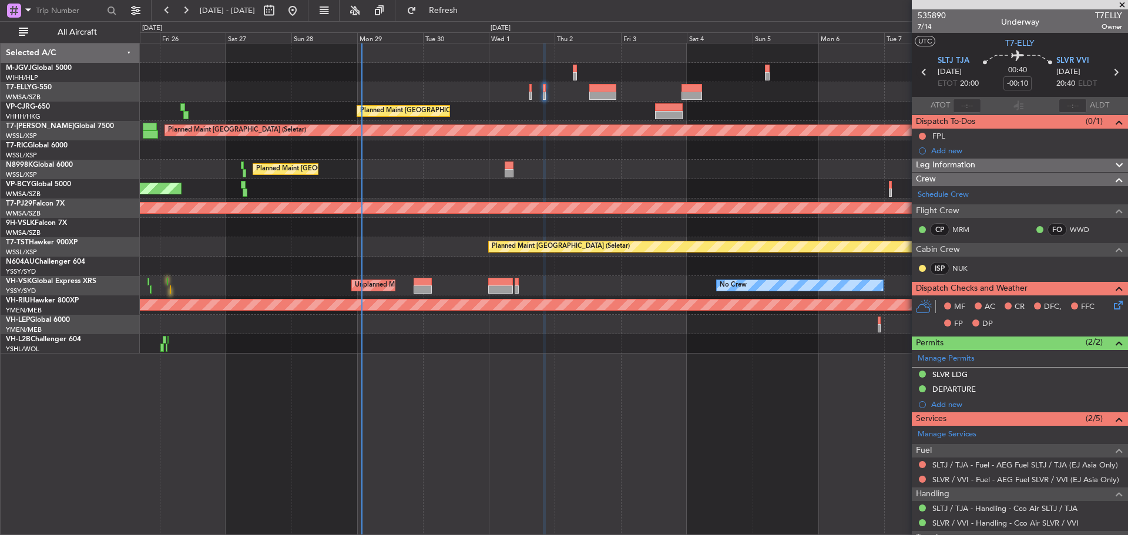
click at [920, 73] on icon at bounding box center [923, 72] width 15 height 15
click at [459, 16] on button "Refresh" at bounding box center [436, 10] width 70 height 19
click at [1109, 70] on icon at bounding box center [1115, 72] width 15 height 15
click at [921, 74] on icon at bounding box center [923, 72] width 15 height 15
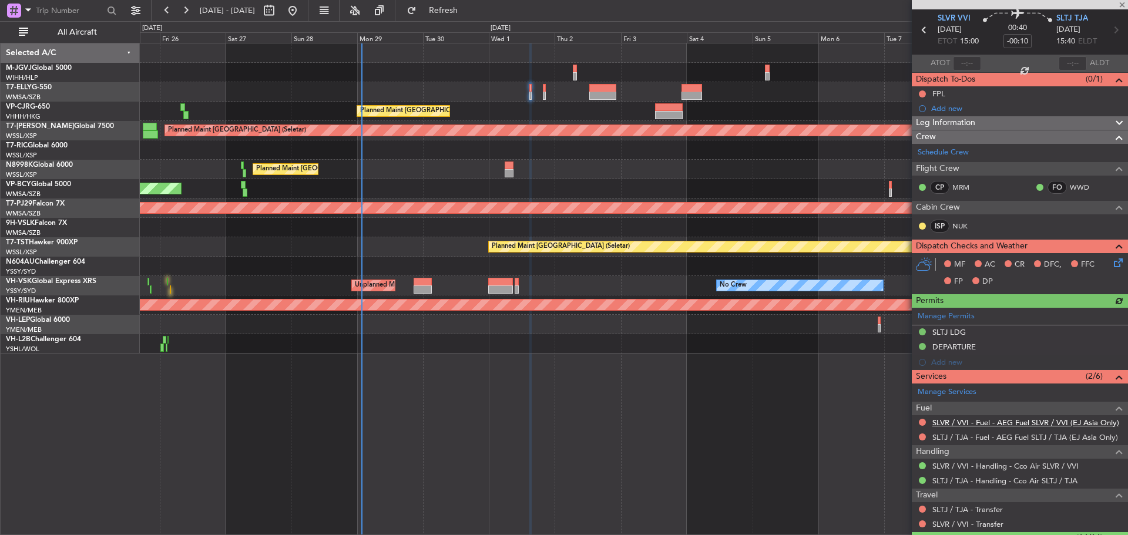
scroll to position [59, 0]
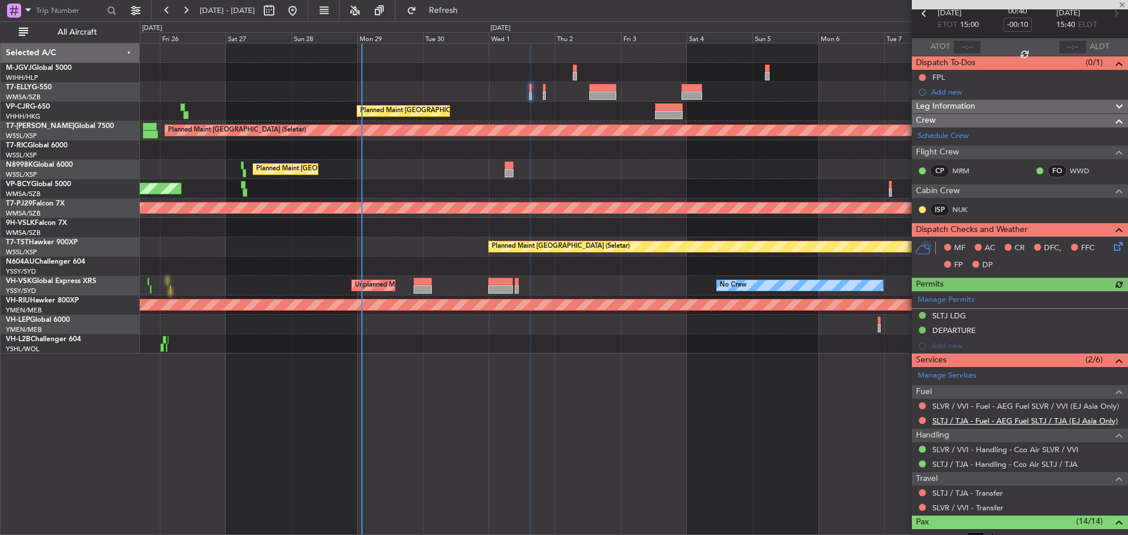
click at [987, 418] on link "SLTJ / TJA - Fuel - AEG Fuel SLTJ / TJA (EJ Asia Only)" at bounding box center [1025, 421] width 186 height 10
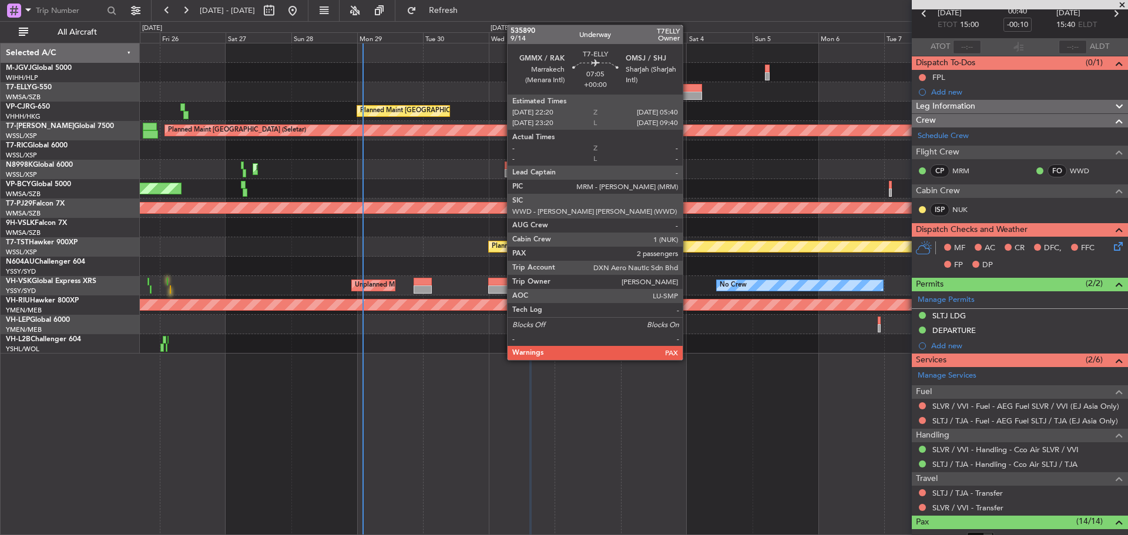
click at [688, 98] on div at bounding box center [691, 96] width 21 height 8
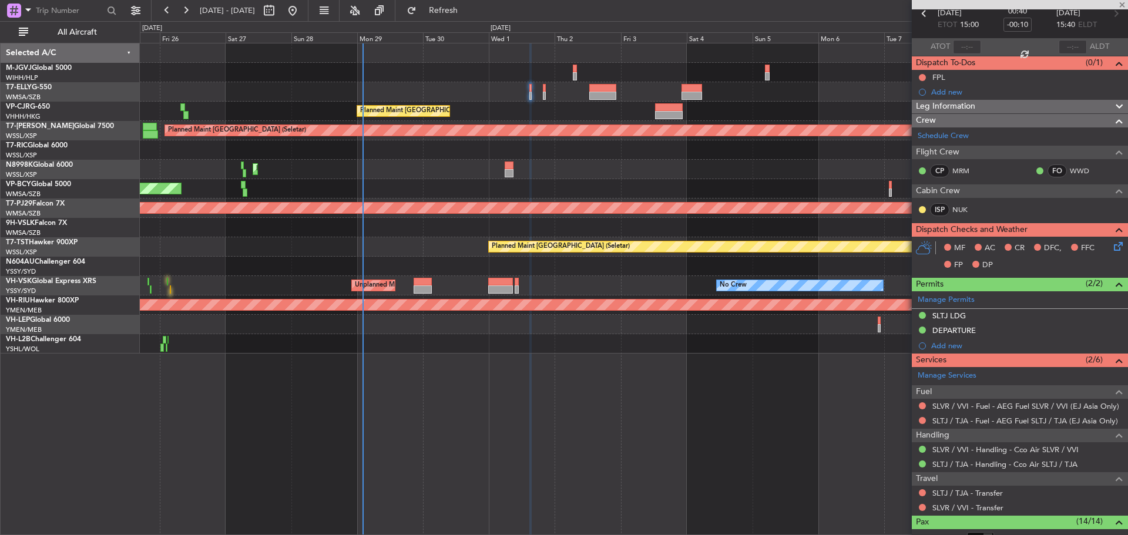
type input "2"
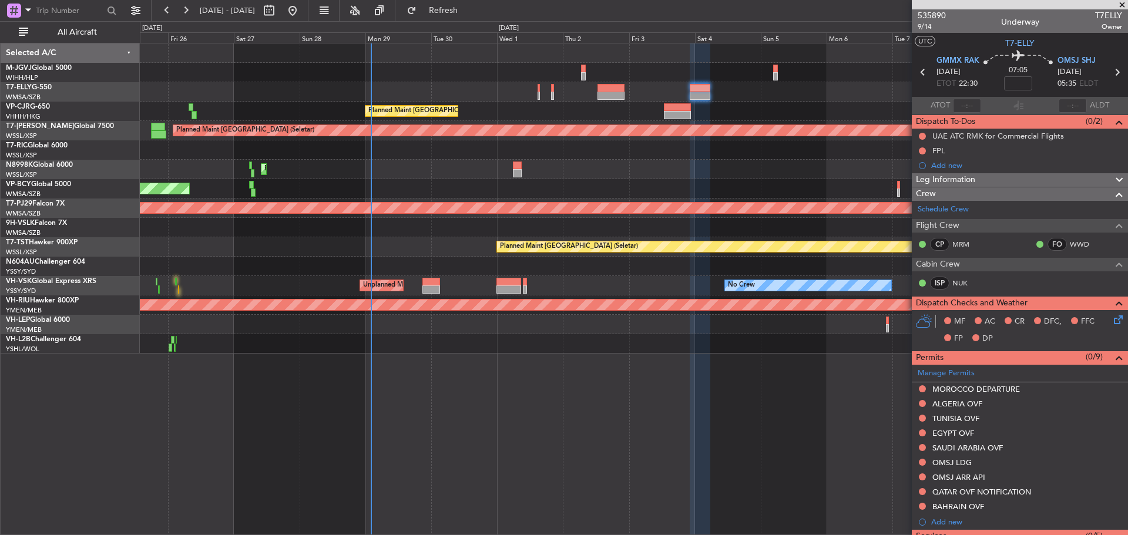
click at [403, 221] on div "Planned Maint [GEOGRAPHIC_DATA] ([GEOGRAPHIC_DATA] Intl) Planned Maint [GEOGRAP…" at bounding box center [633, 198] width 987 height 310
